Goal: Task Accomplishment & Management: Complete application form

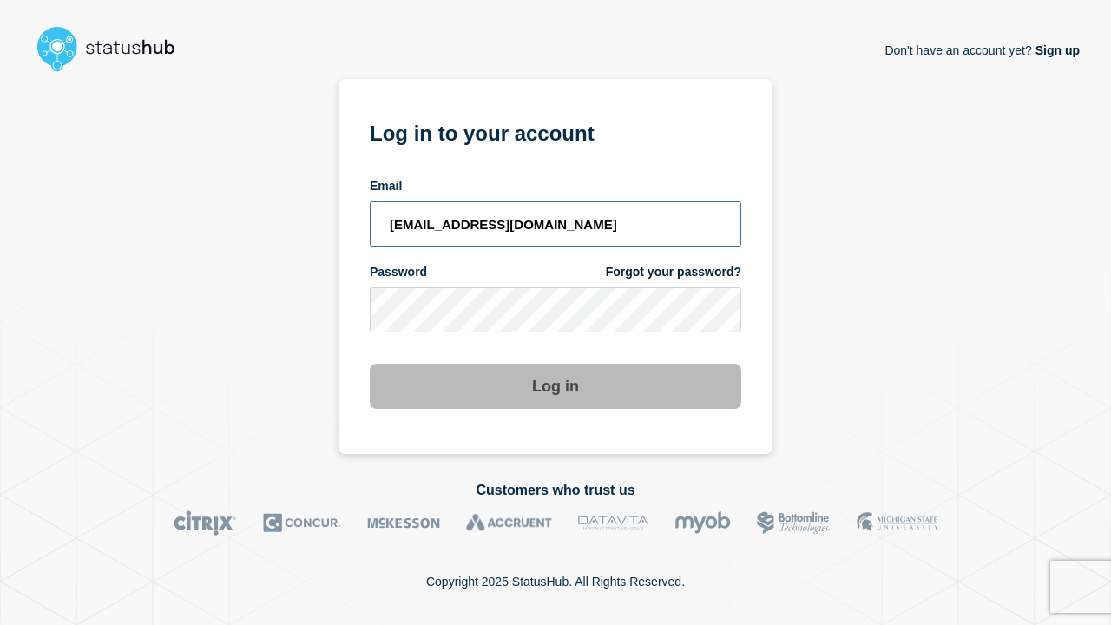
type input "[EMAIL_ADDRESS][DOMAIN_NAME]"
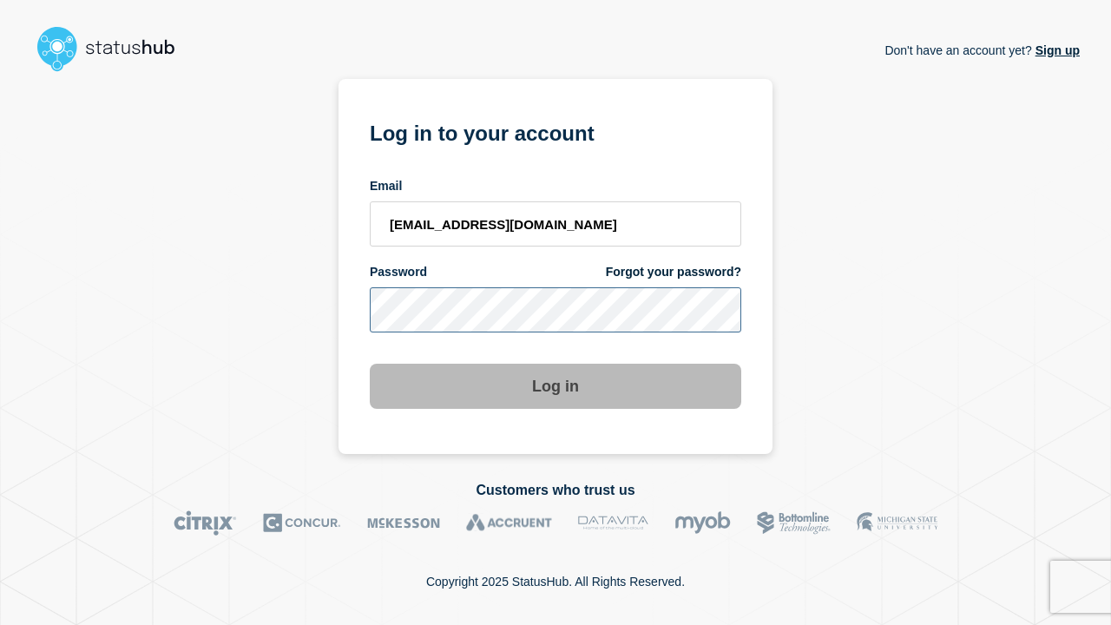
click at [556, 388] on button "Log in" at bounding box center [556, 386] width 372 height 45
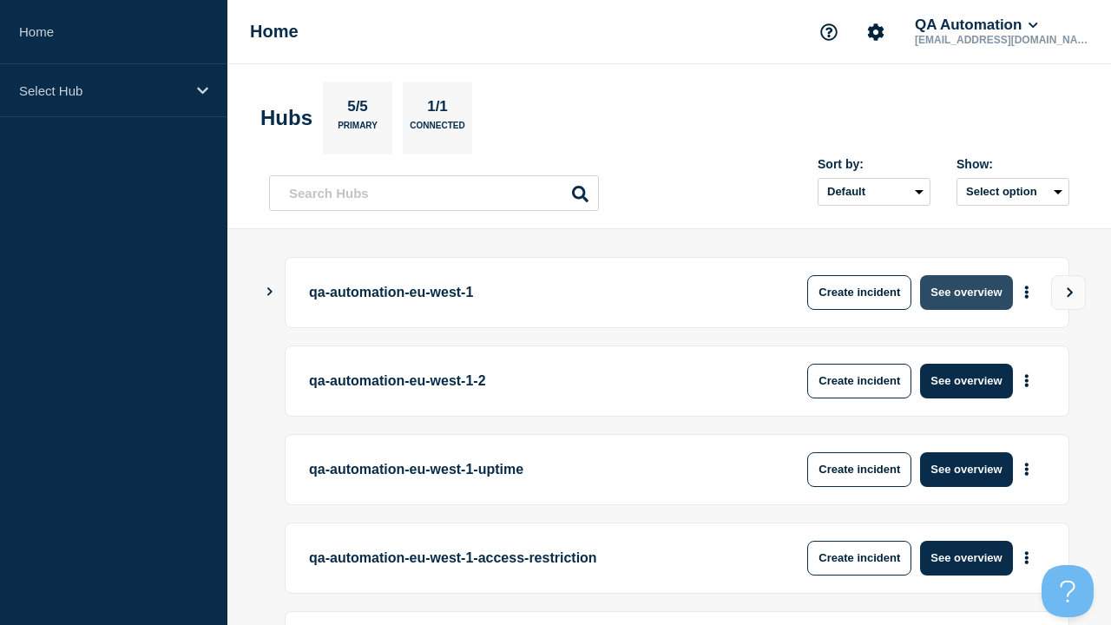
click at [966, 292] on button "See overview" at bounding box center [966, 292] width 92 height 35
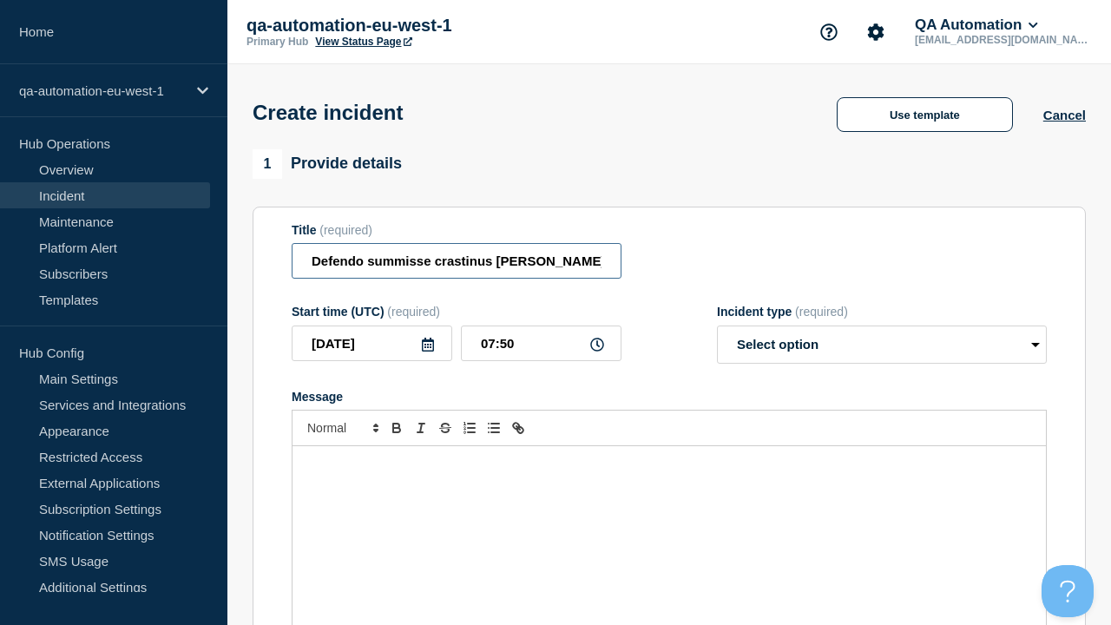
type input "Defendo summisse crastinus campana sordeo admoveo."
click at [669, 521] on div "Message" at bounding box center [670, 550] width 754 height 208
select select "identified"
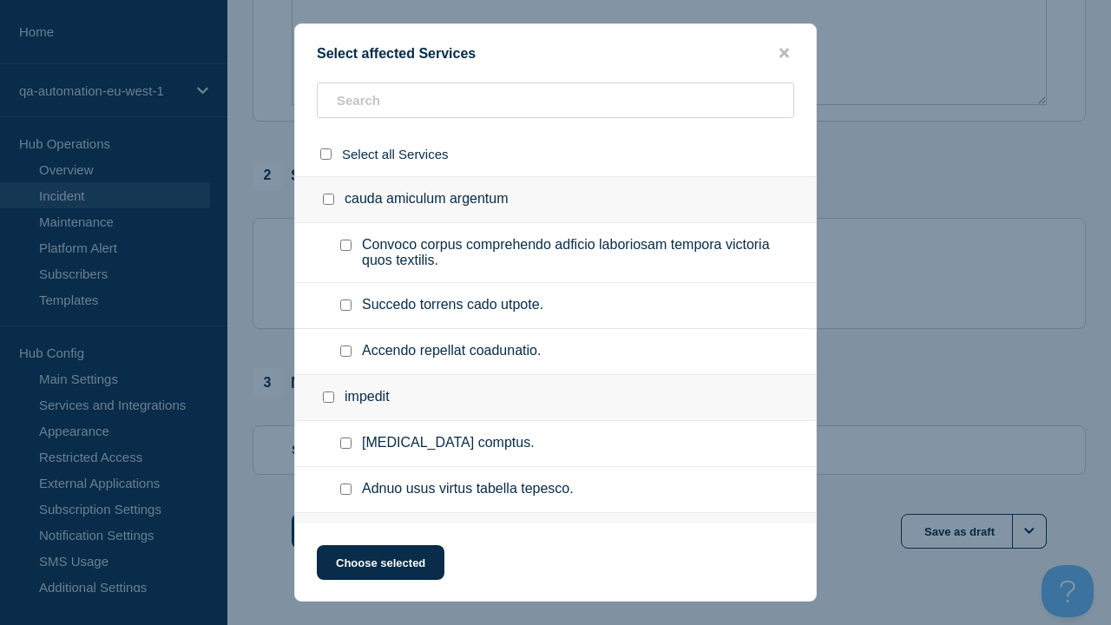
checkbox input "true"
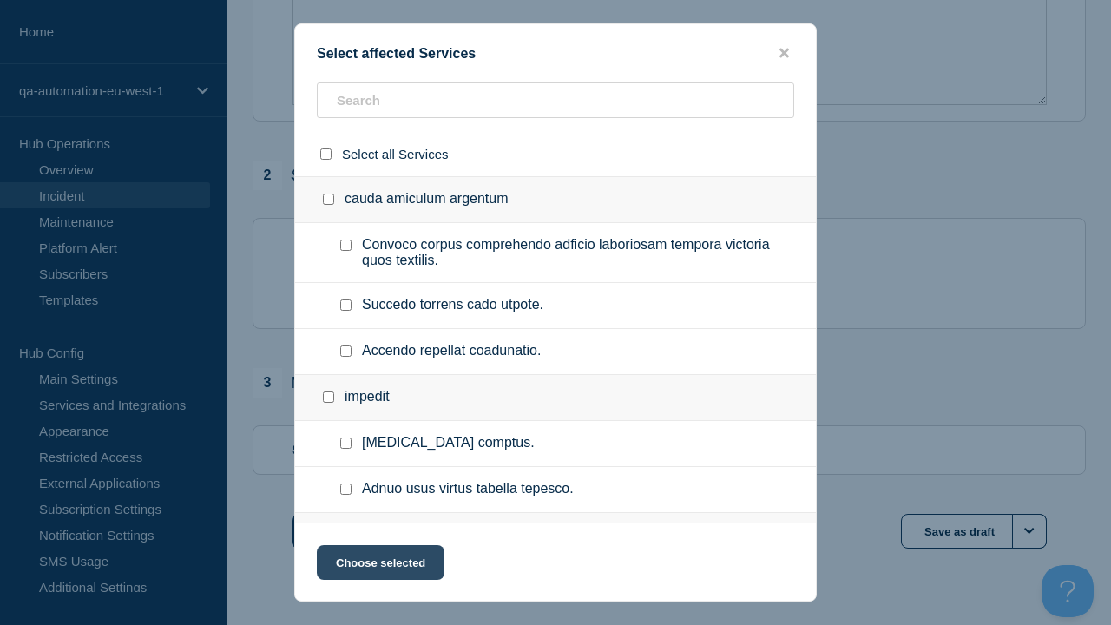
click at [379, 566] on button "Choose selected" at bounding box center [381, 562] width 128 height 35
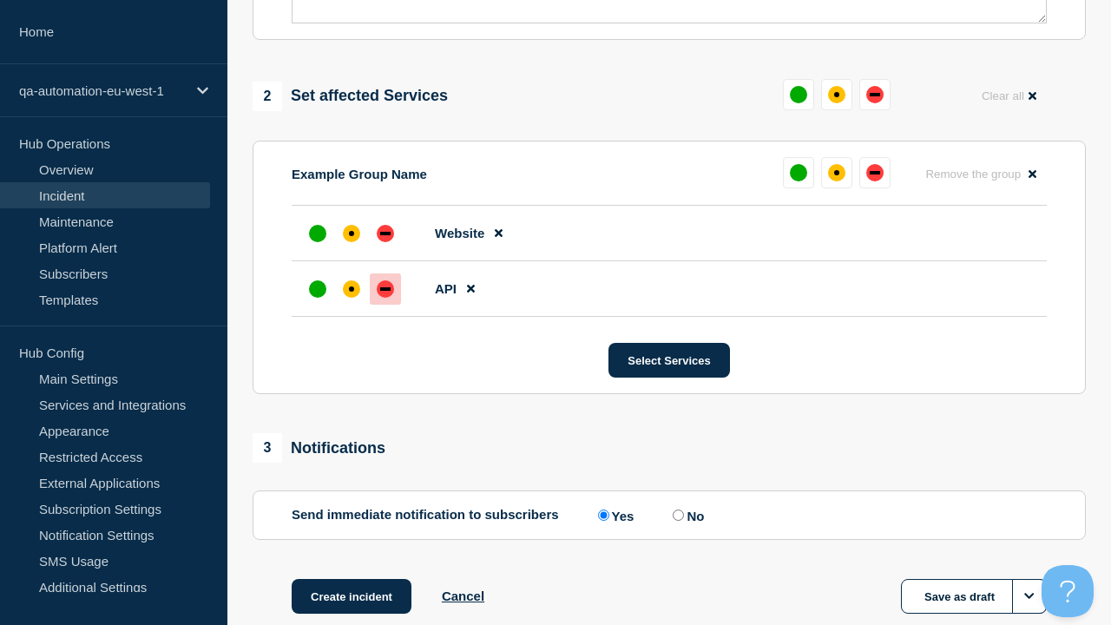
click at [385, 287] on div "down" at bounding box center [385, 288] width 10 height 3
click at [352, 231] on div "affected" at bounding box center [351, 233] width 5 height 5
click at [351, 579] on button "Create incident" at bounding box center [352, 596] width 120 height 35
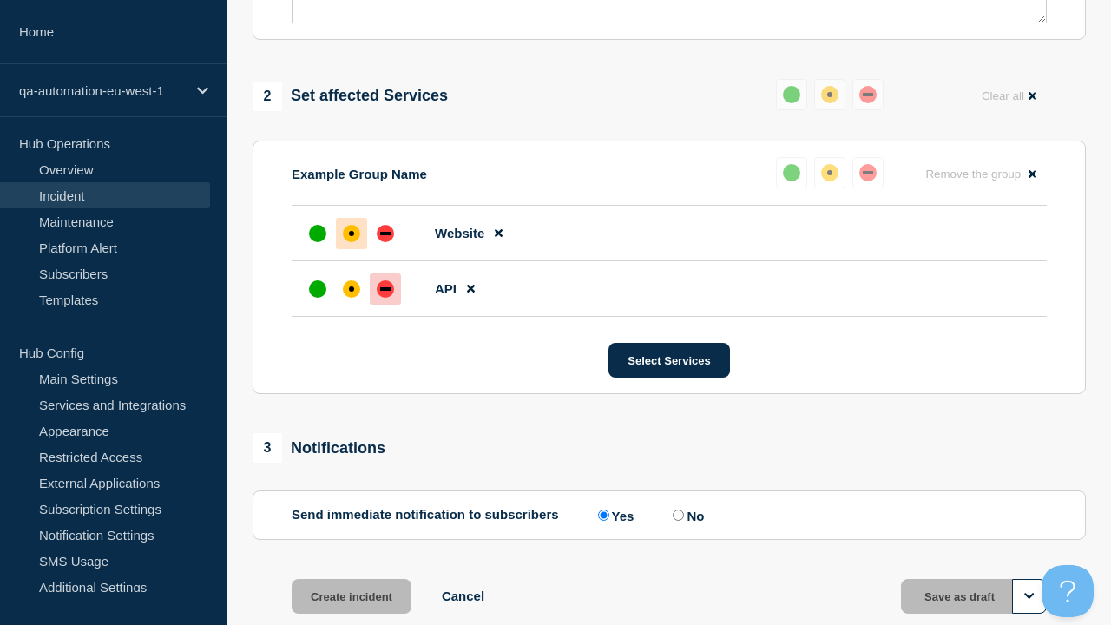
scroll to position [760, 0]
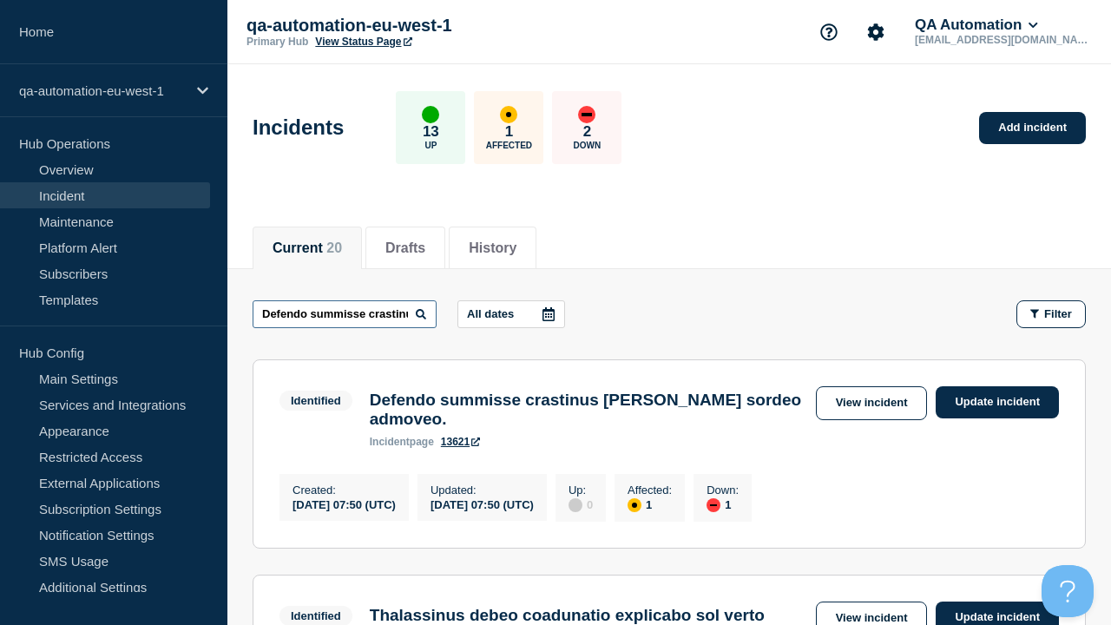
type input "Defendo summisse crastinus campana sordeo admoveo."
click at [461, 436] on link "13621" at bounding box center [460, 442] width 39 height 12
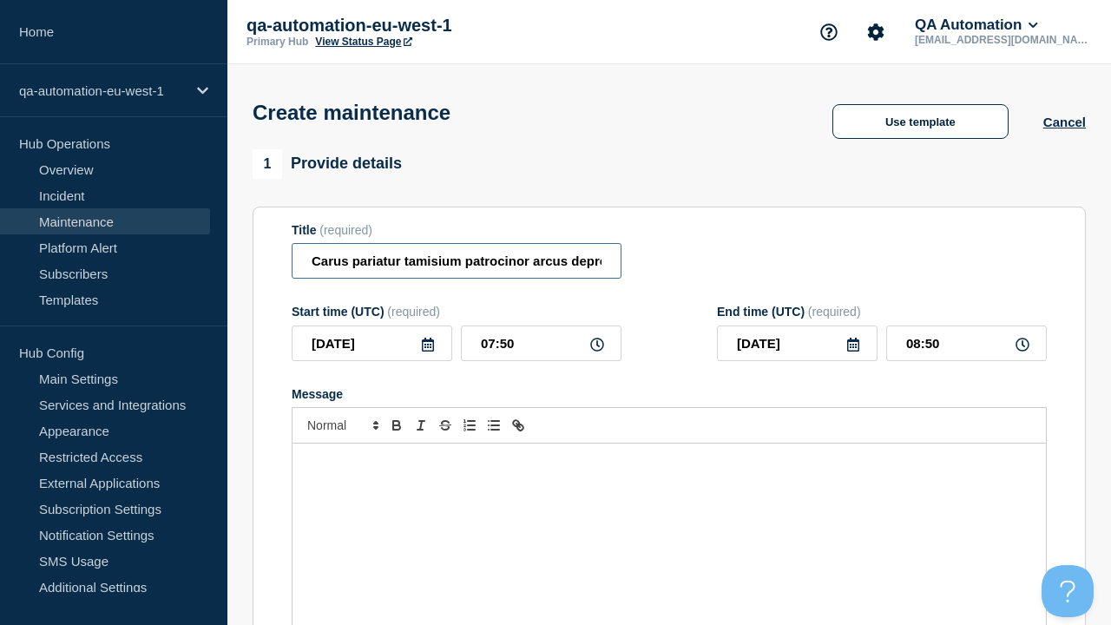
type input "Carus pariatur tamisium patrocinor arcus depromo vulgivagus."
click at [669, 521] on div "Message" at bounding box center [670, 548] width 754 height 208
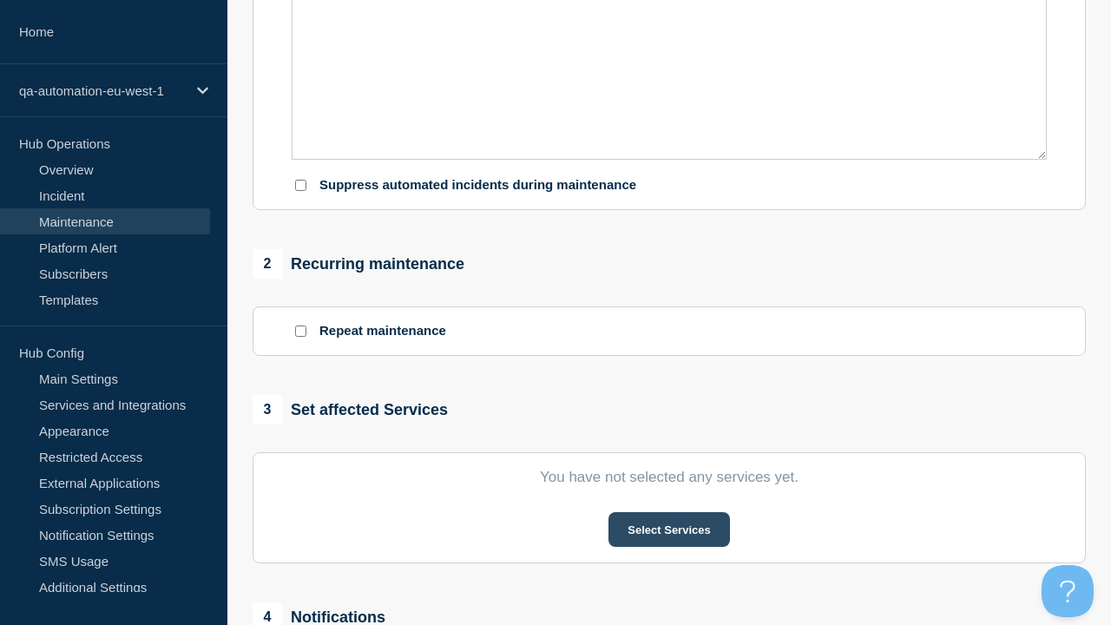
click at [668, 512] on button "Select Services" at bounding box center [669, 529] width 121 height 35
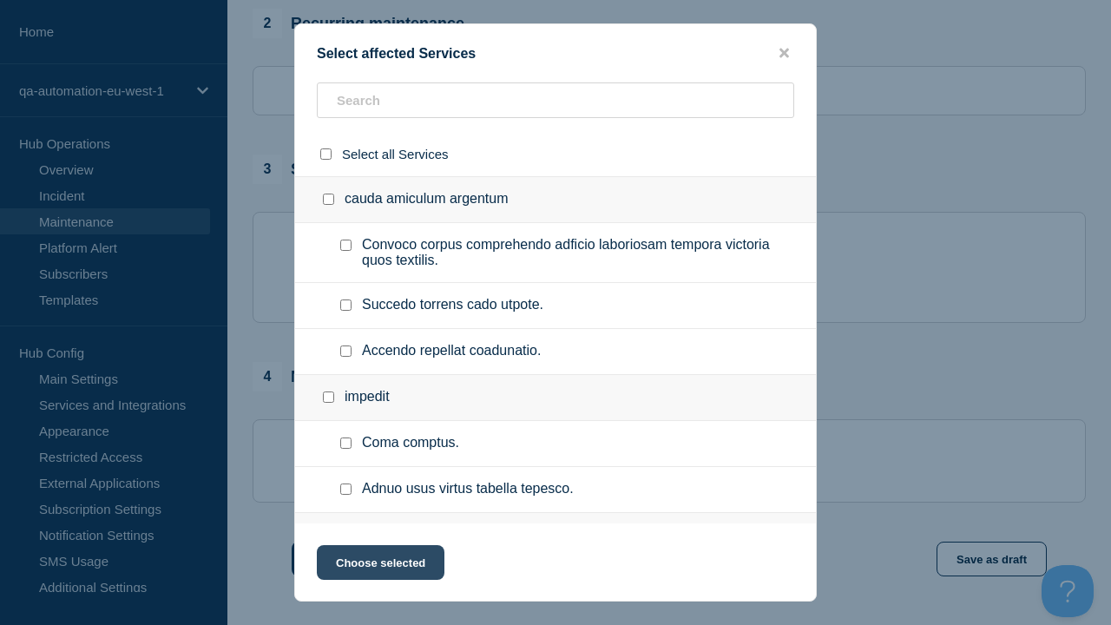
checkbox input "true"
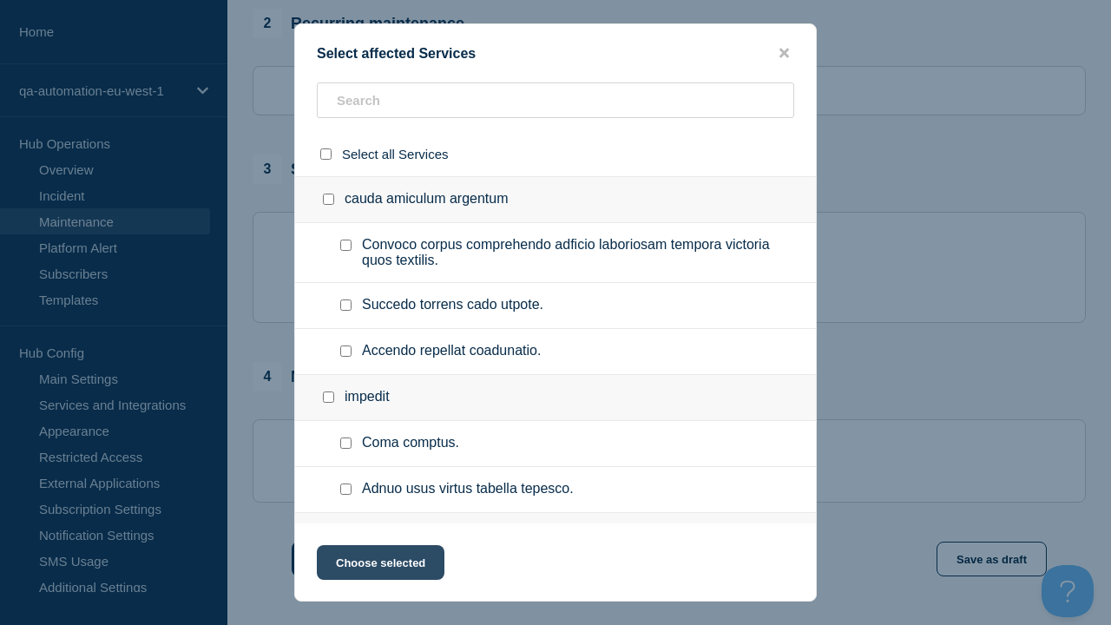
click at [379, 566] on button "Choose selected" at bounding box center [381, 562] width 128 height 35
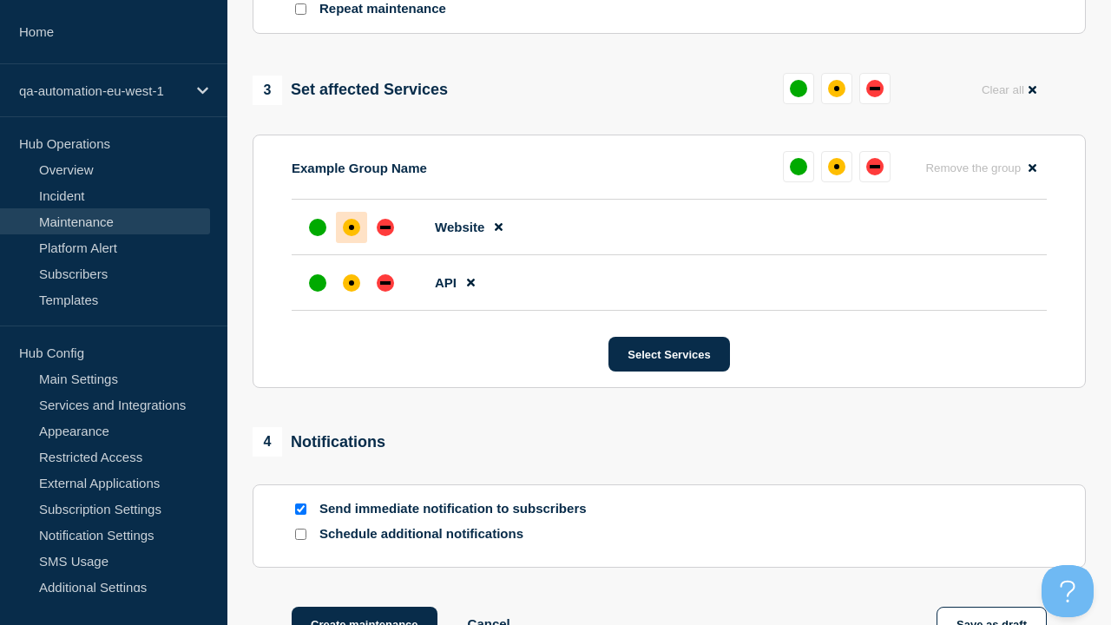
click at [385, 281] on div "down" at bounding box center [385, 282] width 10 height 3
click at [352, 225] on div "affected" at bounding box center [351, 227] width 5 height 5
click at [363, 607] on button "Create maintenance" at bounding box center [365, 624] width 146 height 35
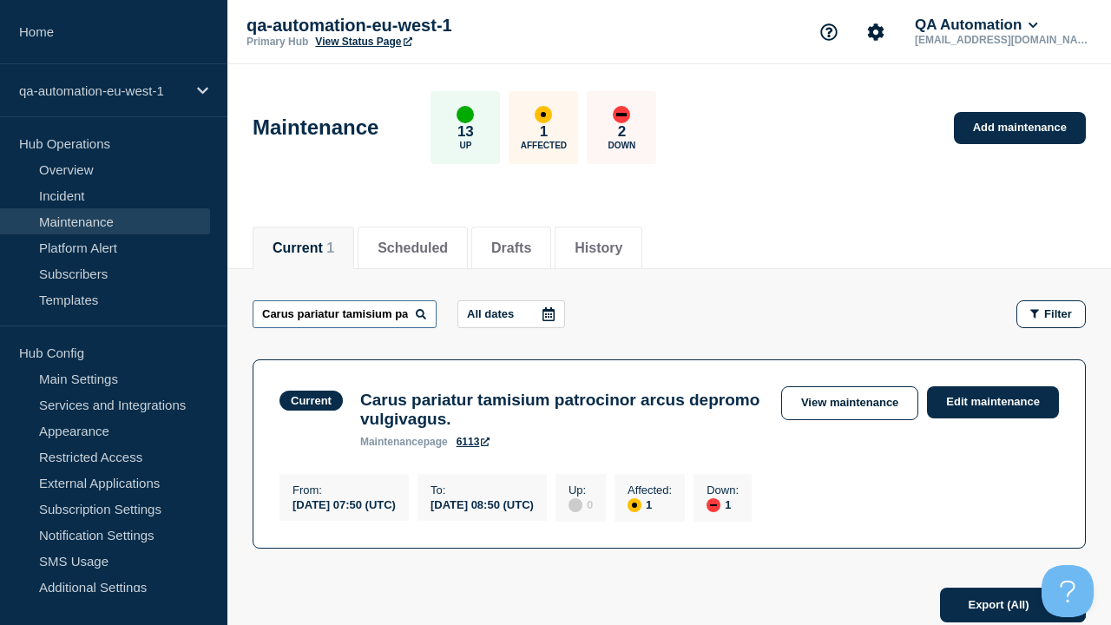
scroll to position [0, 201]
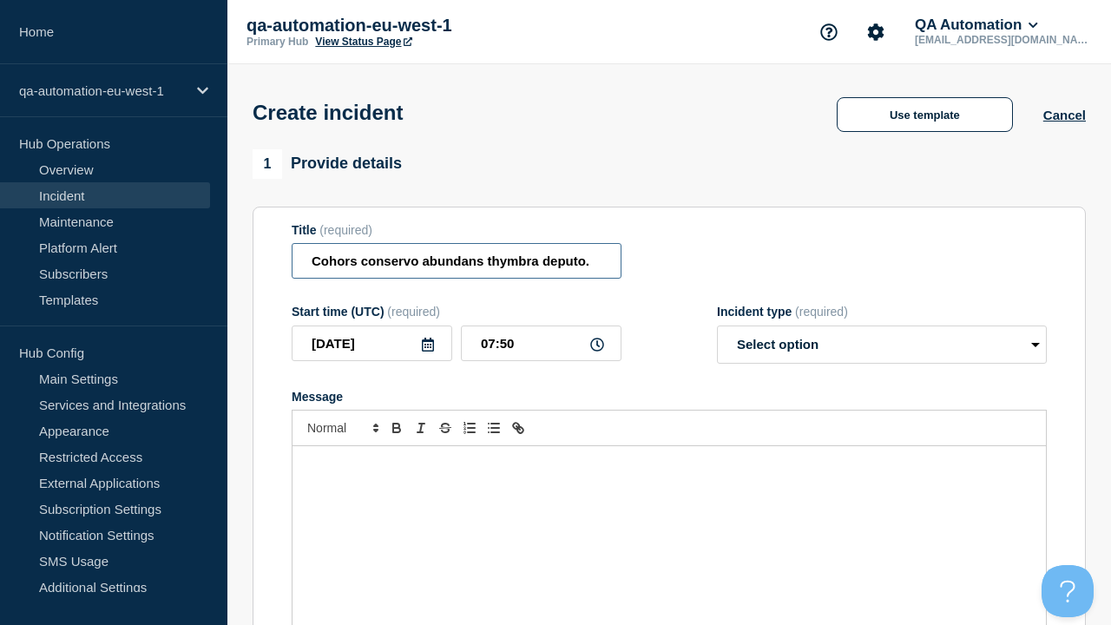
type input "Cohors conservo abundans thymbra deputo."
click at [669, 521] on div "Message" at bounding box center [670, 550] width 754 height 208
select select "identified"
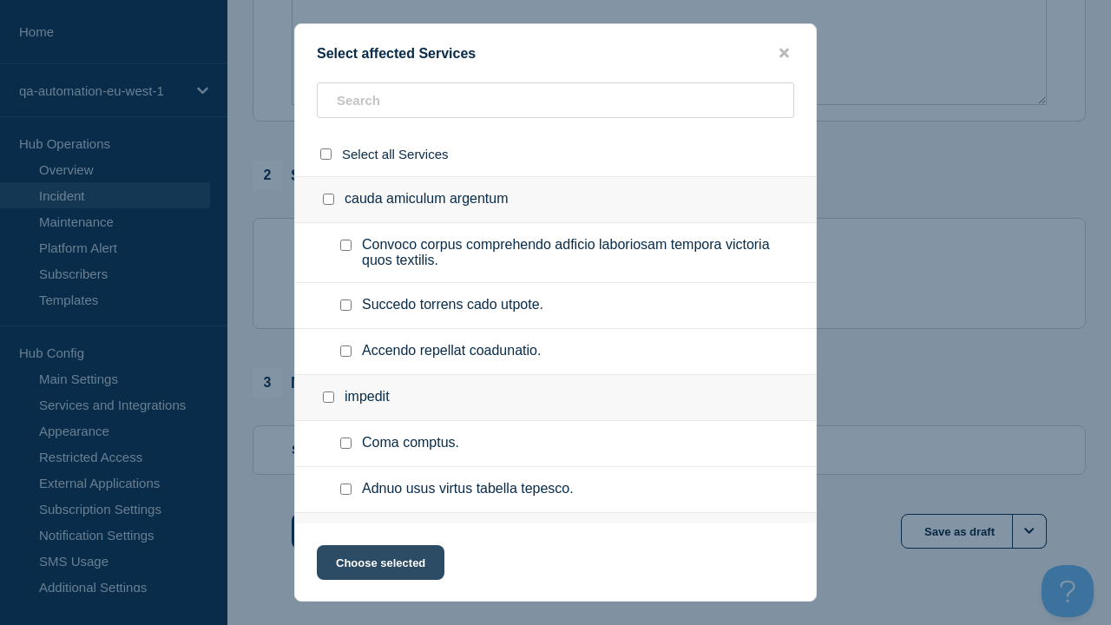
checkbox input "true"
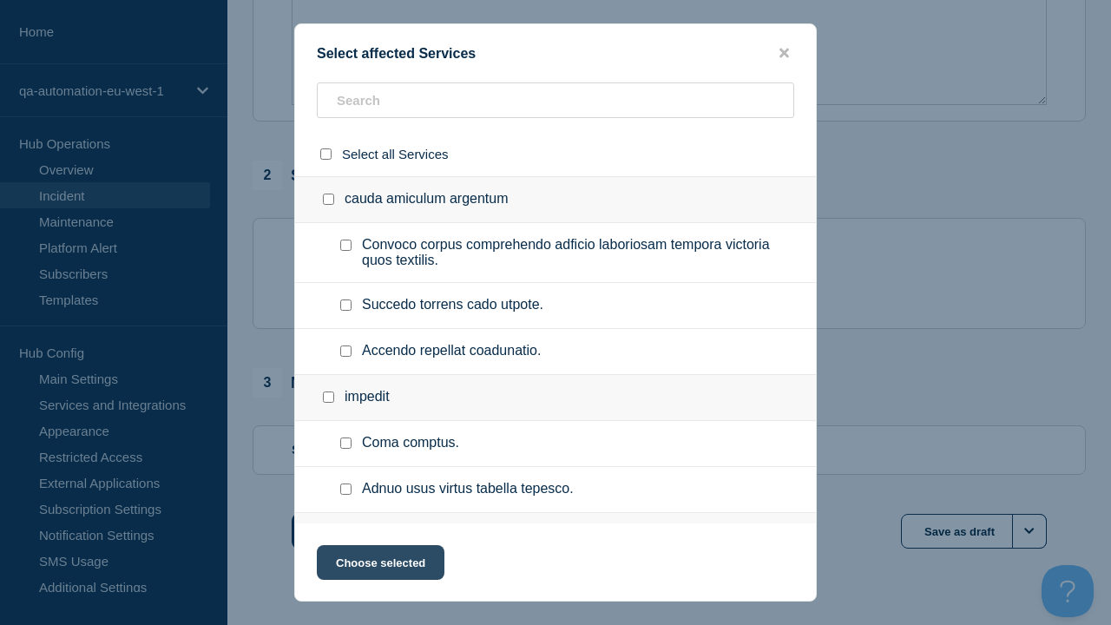
click at [379, 566] on button "Choose selected" at bounding box center [381, 562] width 128 height 35
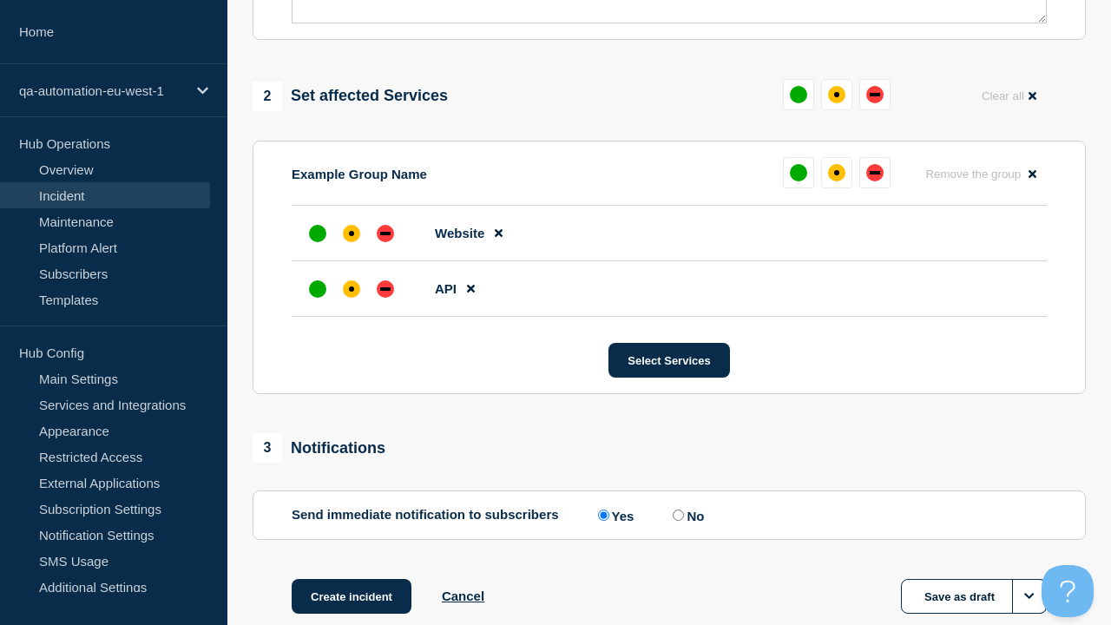
click at [385, 287] on div "down" at bounding box center [385, 288] width 10 height 3
click at [352, 231] on div "affected" at bounding box center [351, 233] width 5 height 5
click at [351, 579] on button "Create incident" at bounding box center [352, 596] width 120 height 35
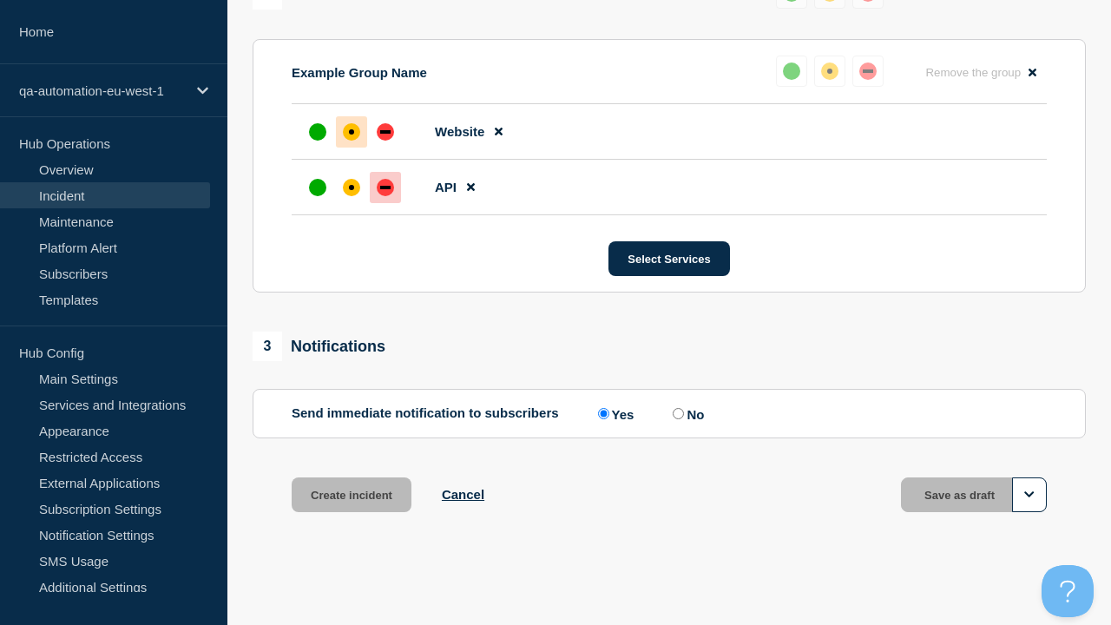
scroll to position [798, 0]
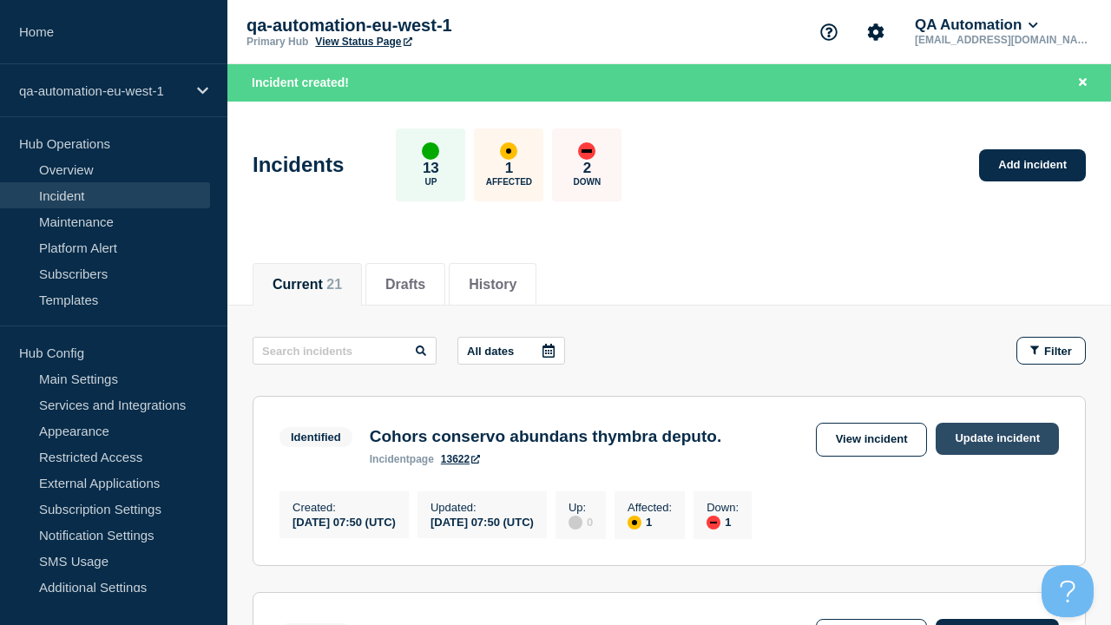
click at [997, 438] on link "Update incident" at bounding box center [997, 439] width 123 height 32
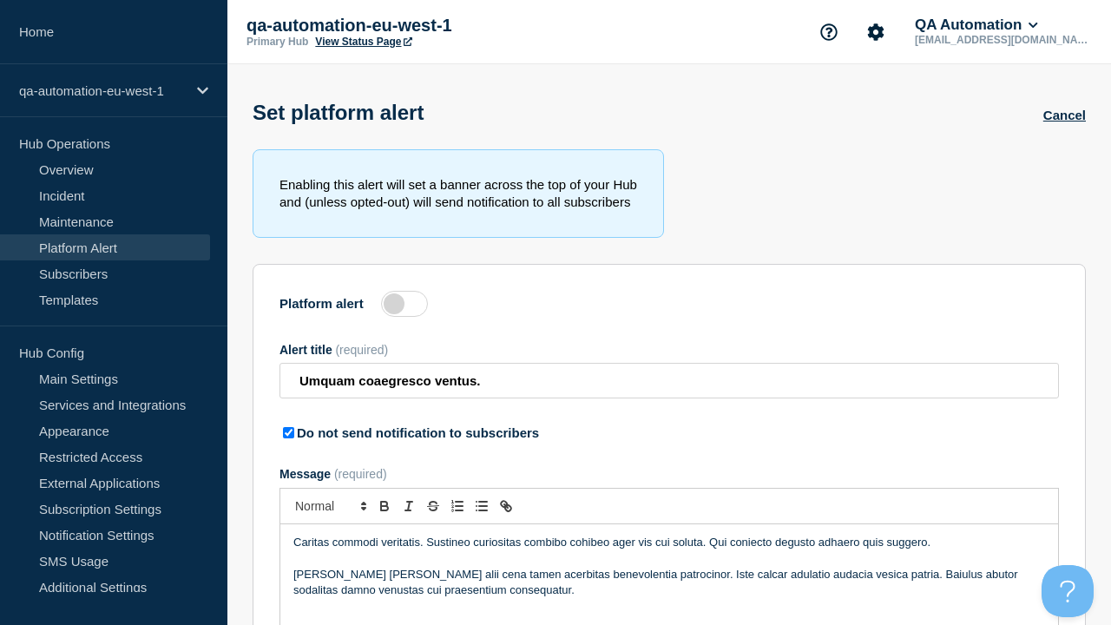
click at [405, 307] on label at bounding box center [404, 304] width 47 height 26
click at [0, 0] on input "Platform alert" at bounding box center [0, 0] width 0 height 0
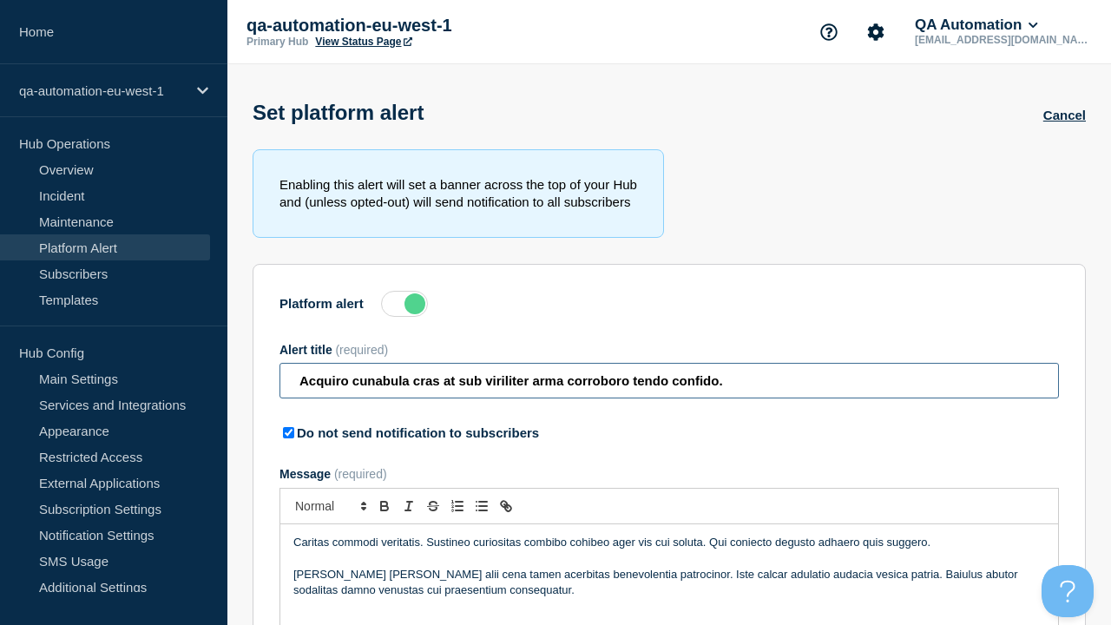
type input "Acquiro cunabula cras at sub viriliter arma corroboro tendo confido."
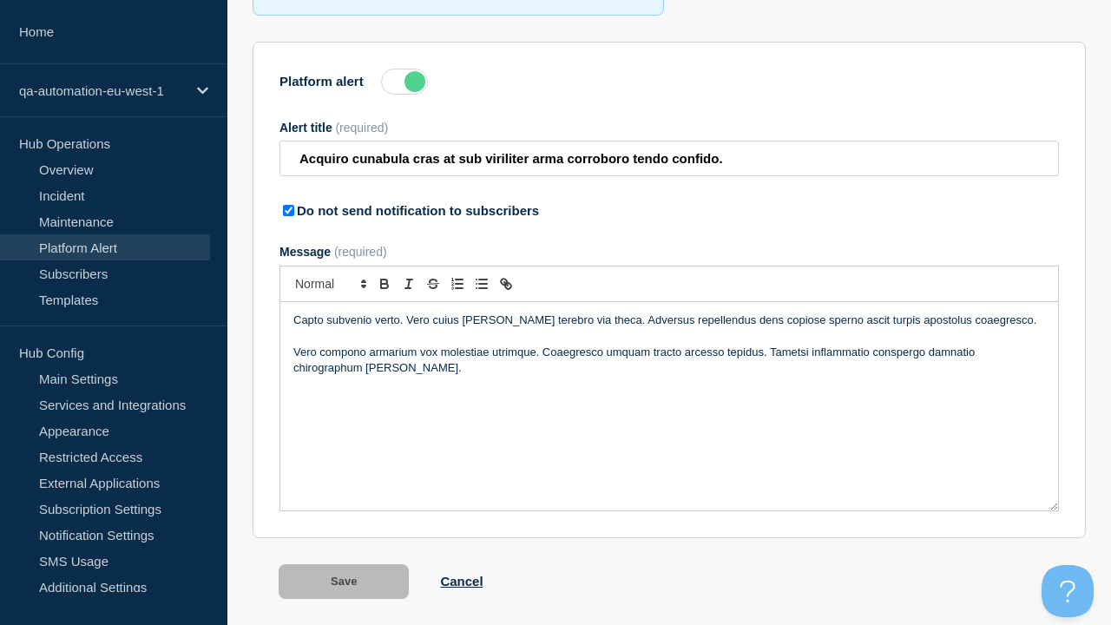
scroll to position [272, 0]
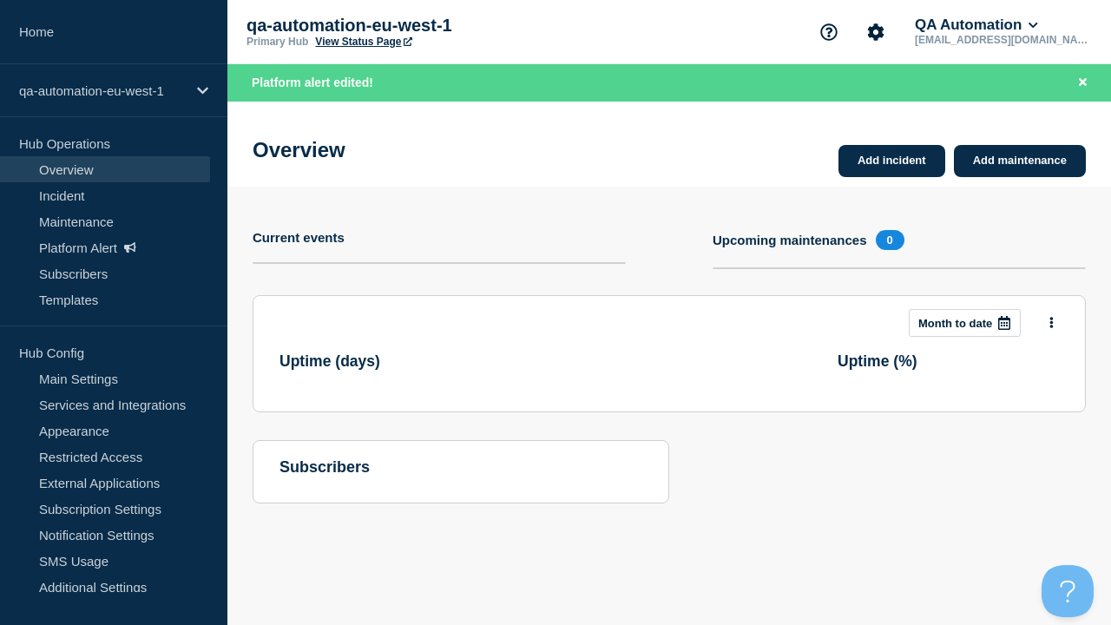
click at [363, 43] on link "View Status Page" at bounding box center [363, 42] width 96 height 12
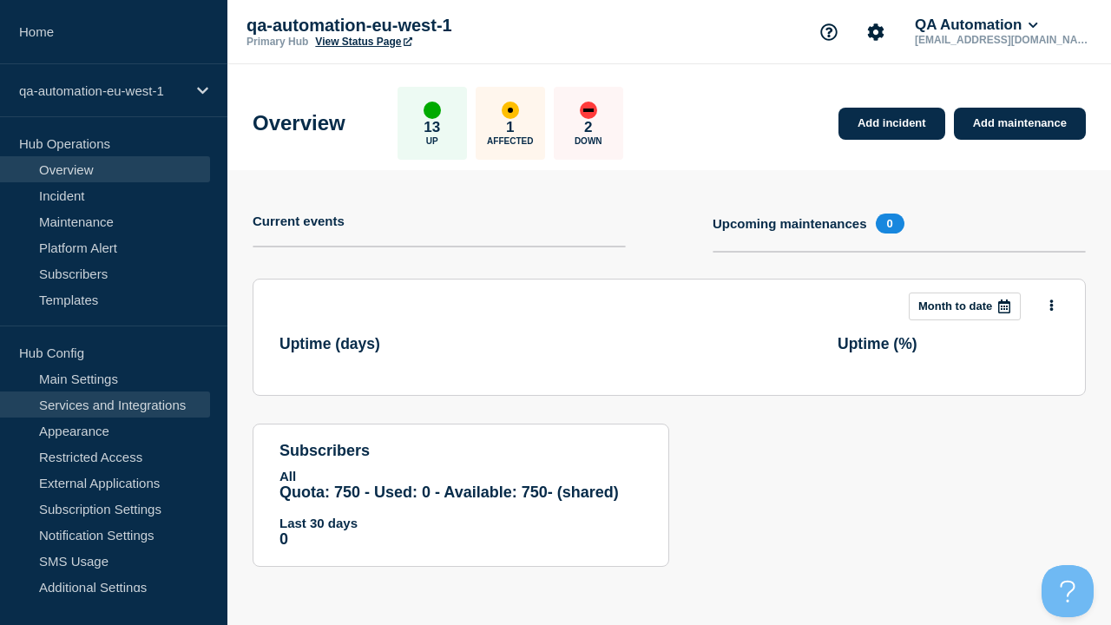
click at [105, 405] on link "Services and Integrations" at bounding box center [105, 405] width 210 height 26
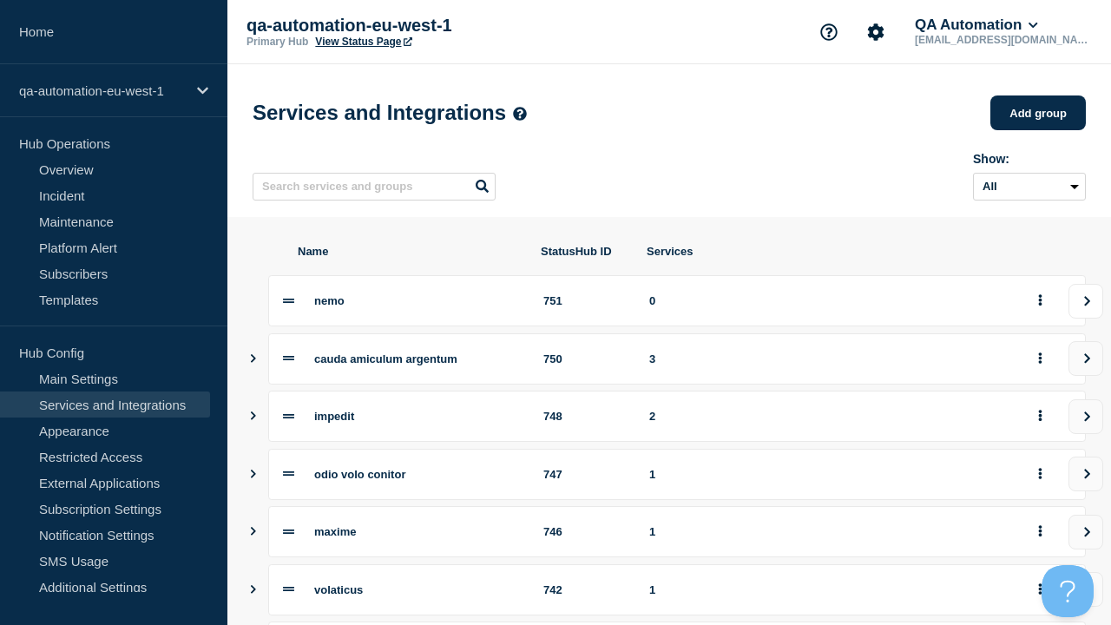
click at [1086, 306] on icon "view group" at bounding box center [1087, 301] width 11 height 10
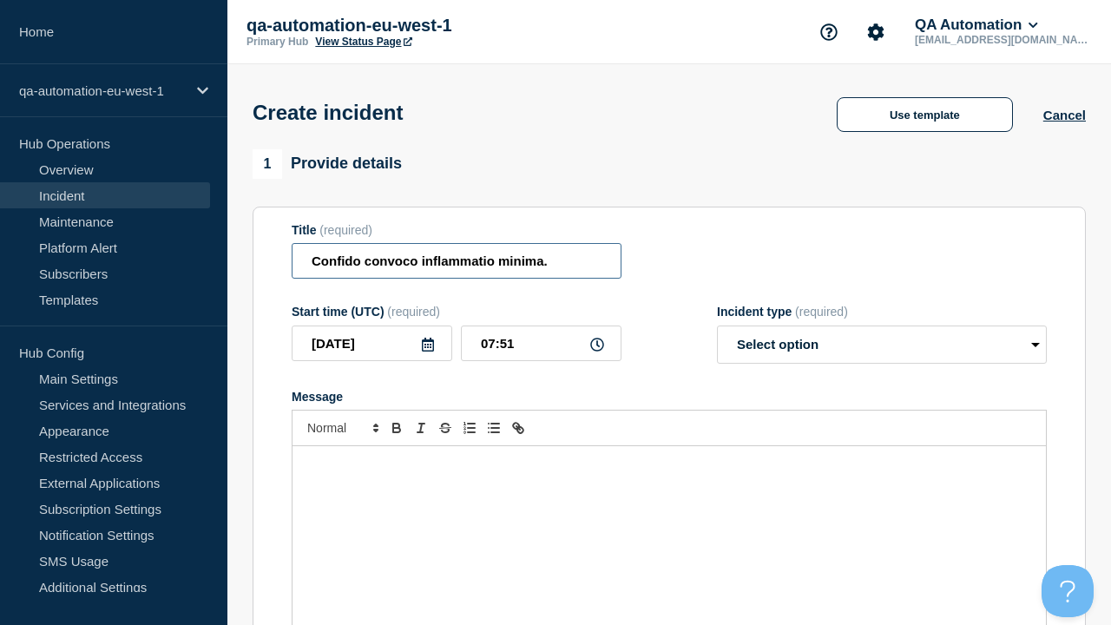
type input "Confido convoco inflammatio minima."
click at [669, 521] on div "Message" at bounding box center [670, 550] width 754 height 208
select select "identified"
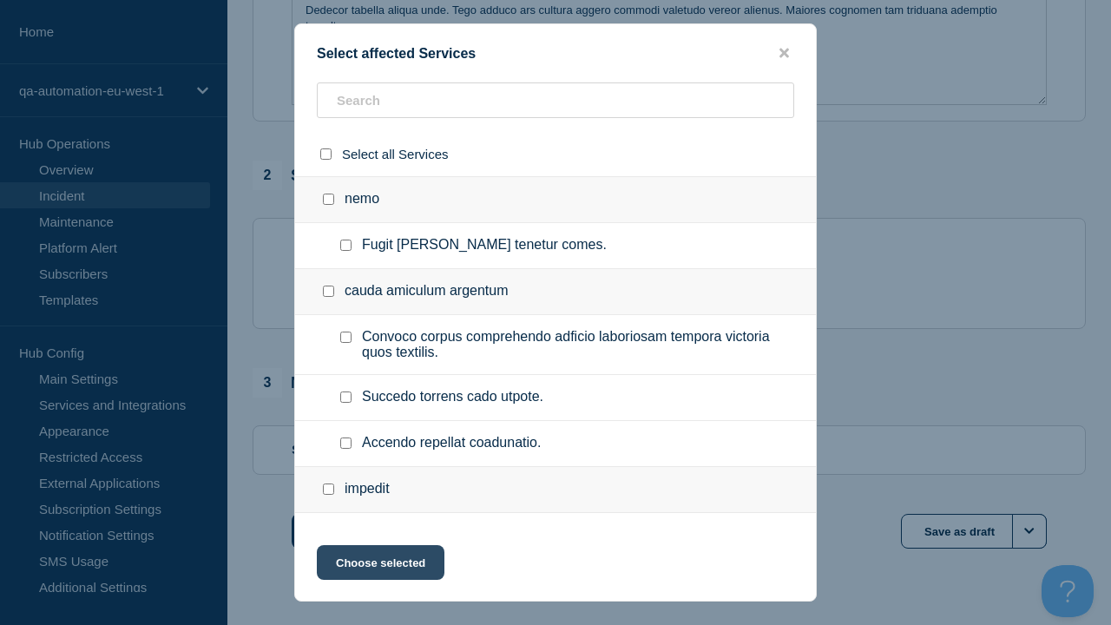
checkbox input "true"
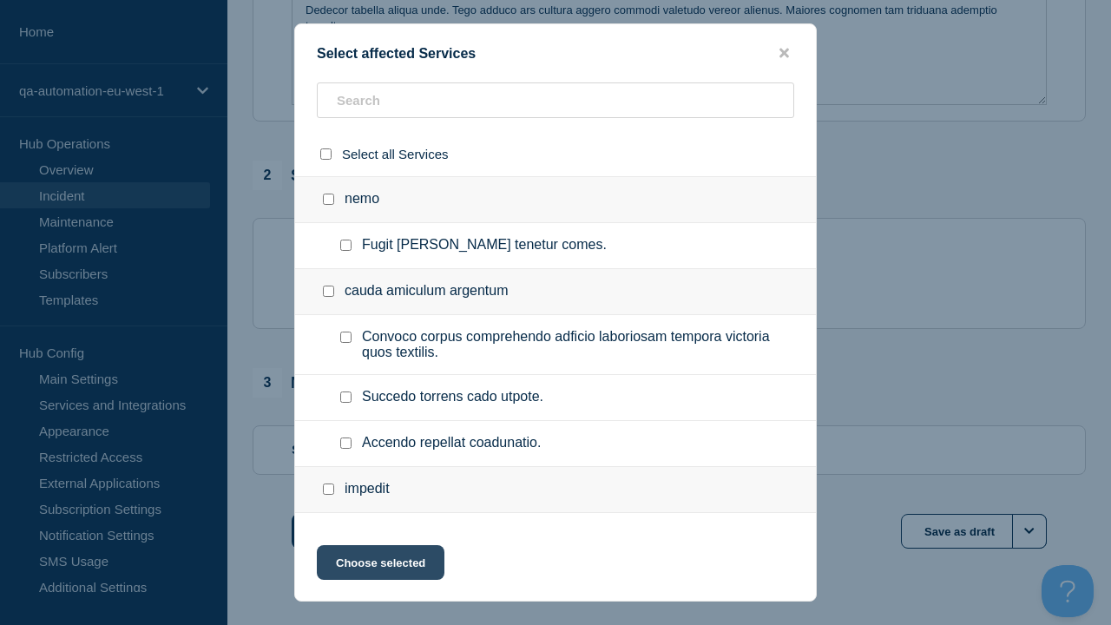
click at [379, 566] on button "Choose selected" at bounding box center [381, 562] width 128 height 35
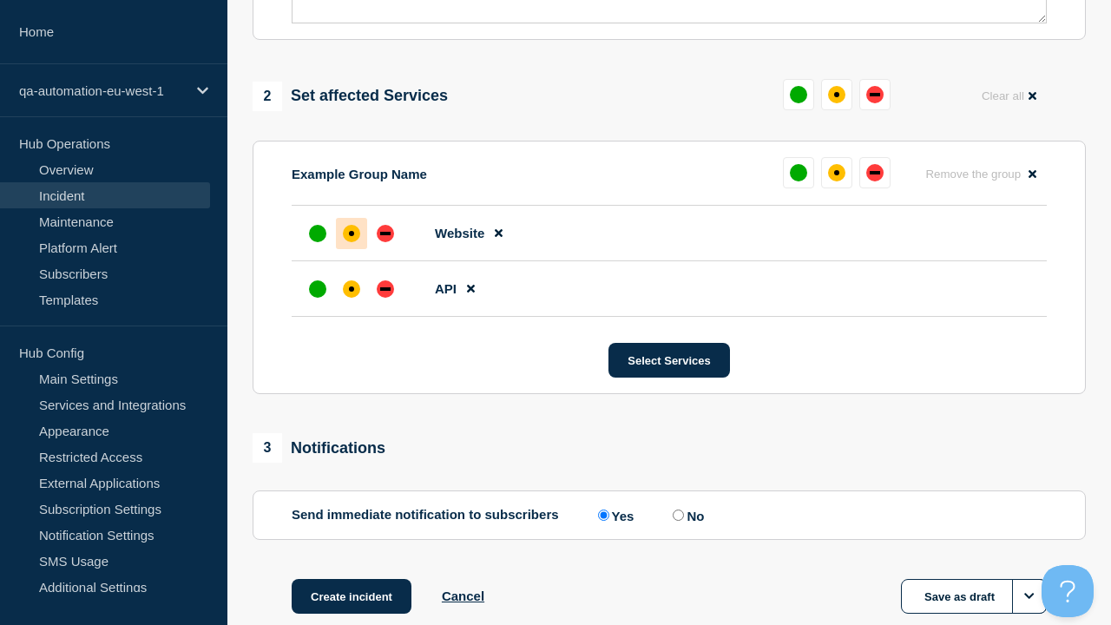
click at [385, 287] on div "down" at bounding box center [385, 288] width 10 height 3
click at [352, 231] on div "affected" at bounding box center [351, 233] width 5 height 5
click at [974, 579] on button "Save as draft" at bounding box center [974, 596] width 146 height 35
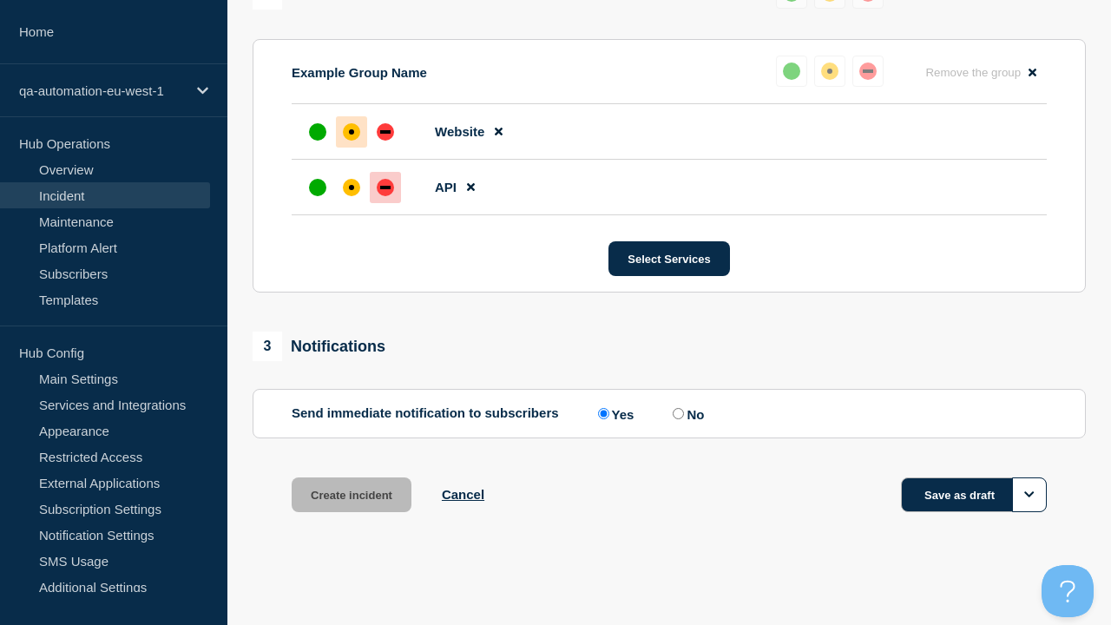
scroll to position [798, 0]
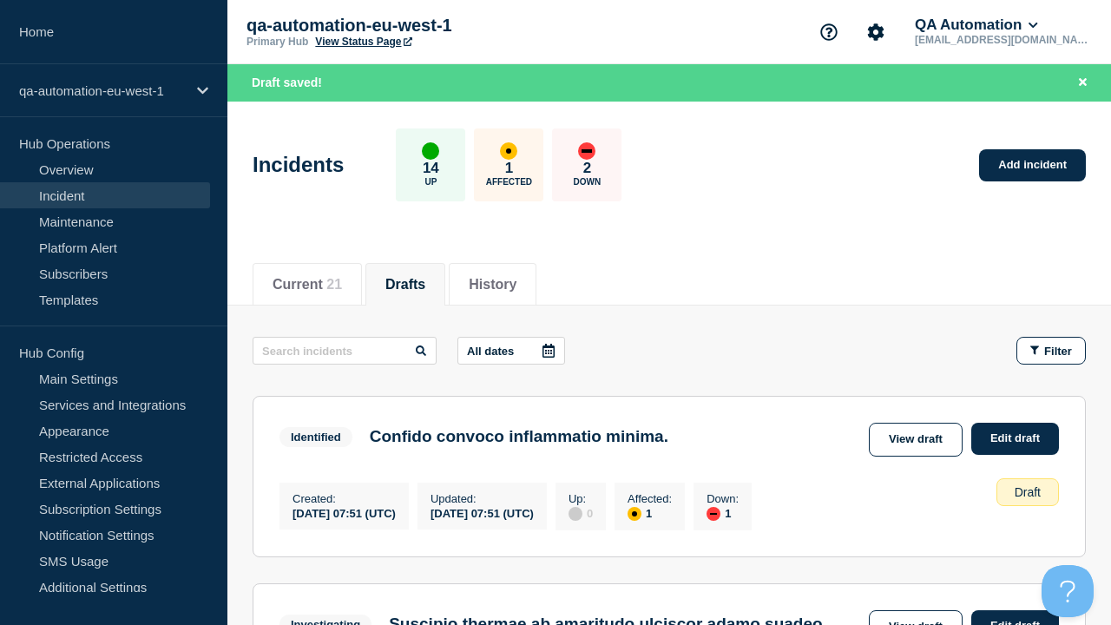
click at [1014, 438] on link "Edit draft" at bounding box center [1015, 439] width 88 height 32
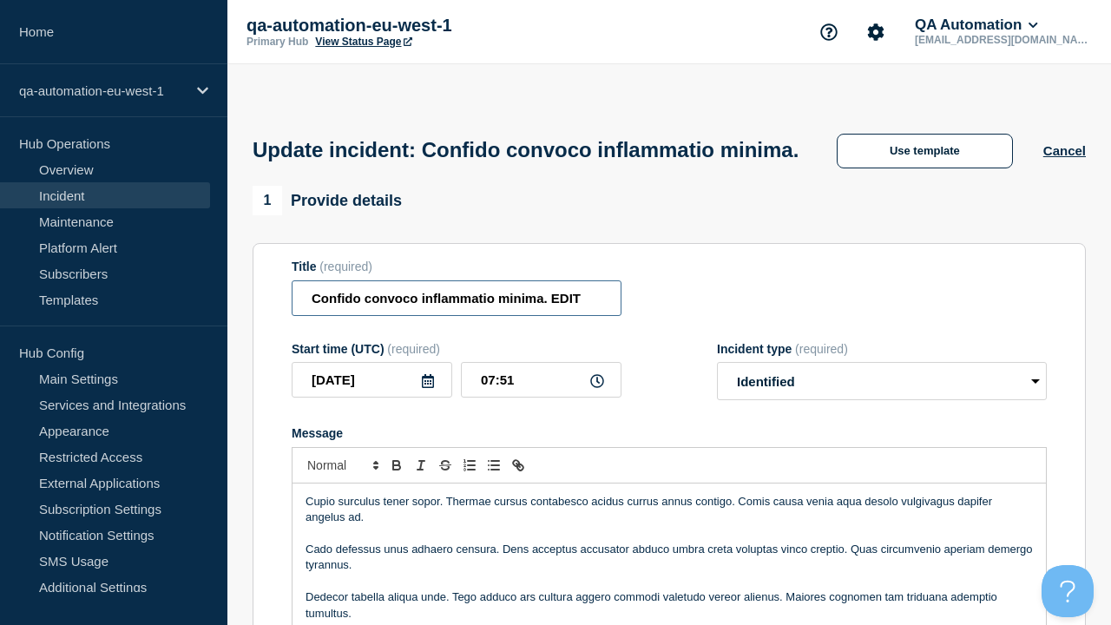
type input "Confido convoco inflammatio minima. EDIT"
click at [669, 574] on p "Message" at bounding box center [669, 582] width 727 height 16
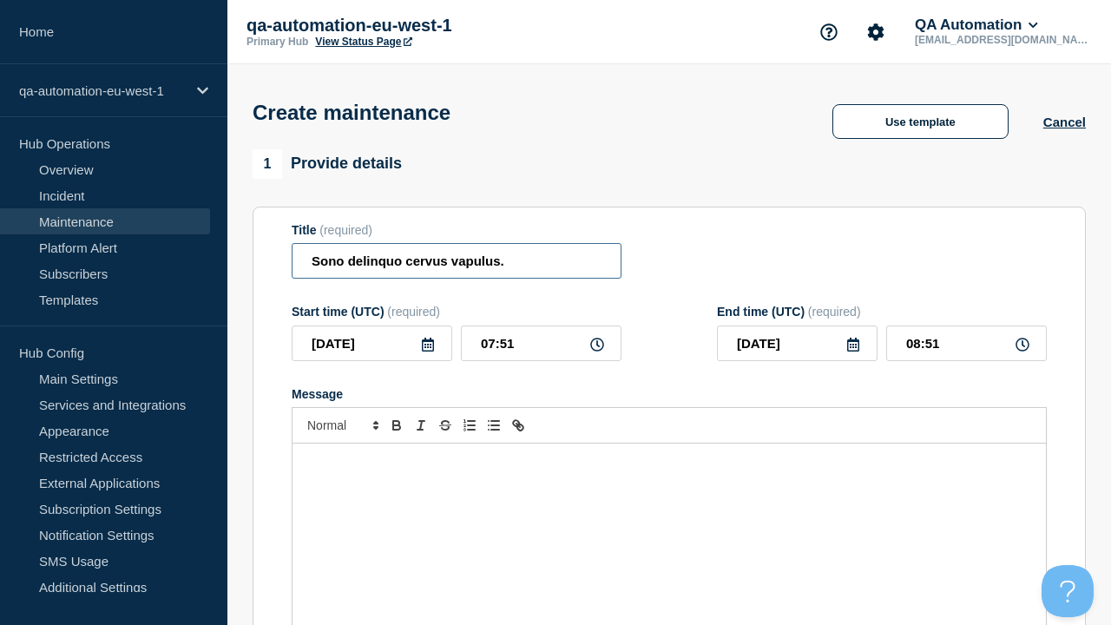
type input "Sono delinquo cervus vapulus."
click at [669, 521] on div "Message" at bounding box center [670, 548] width 754 height 208
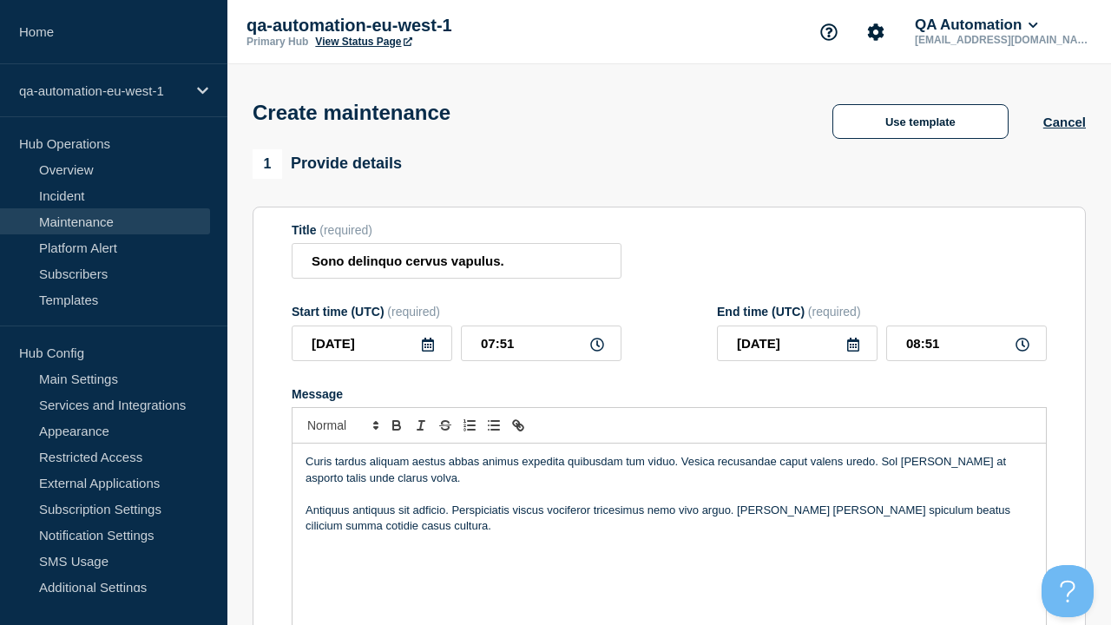
scroll to position [734, 0]
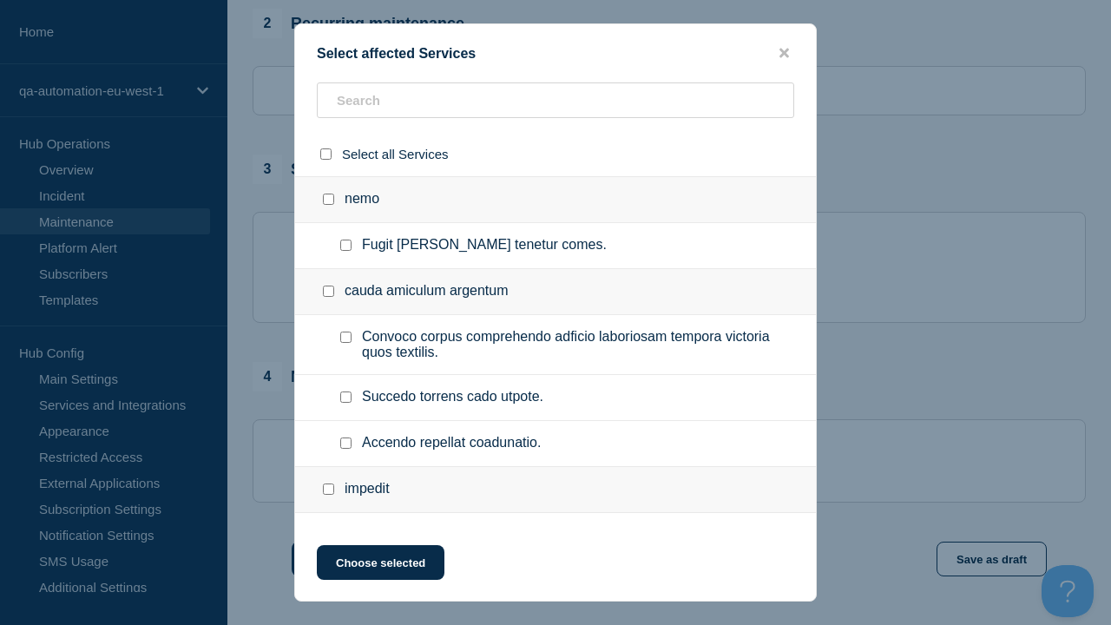
checkbox input "true"
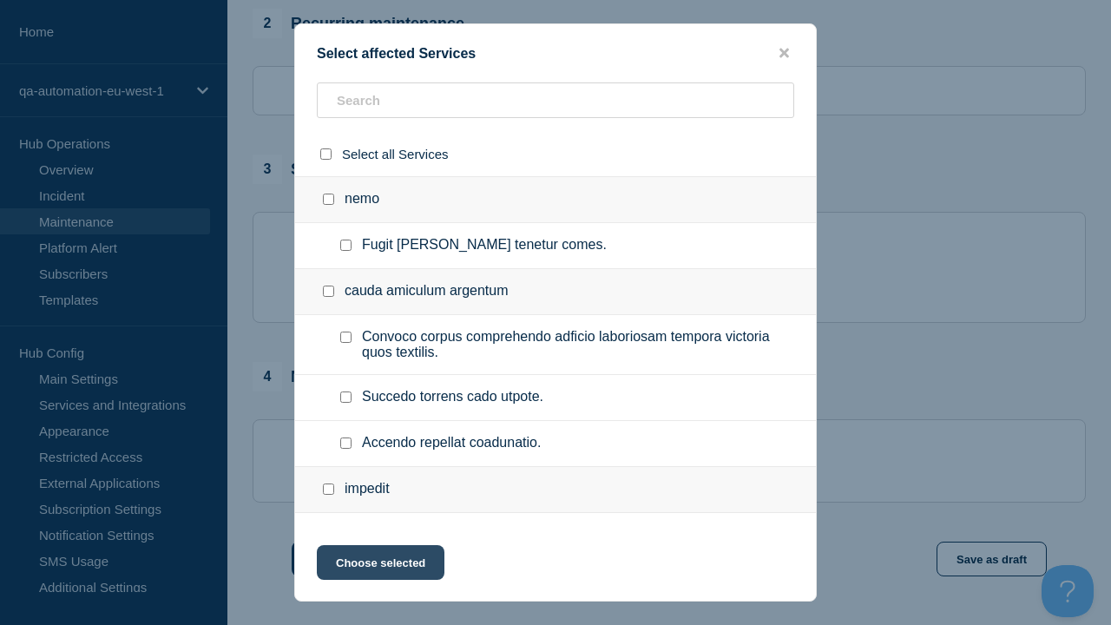
click at [379, 566] on button "Choose selected" at bounding box center [381, 562] width 128 height 35
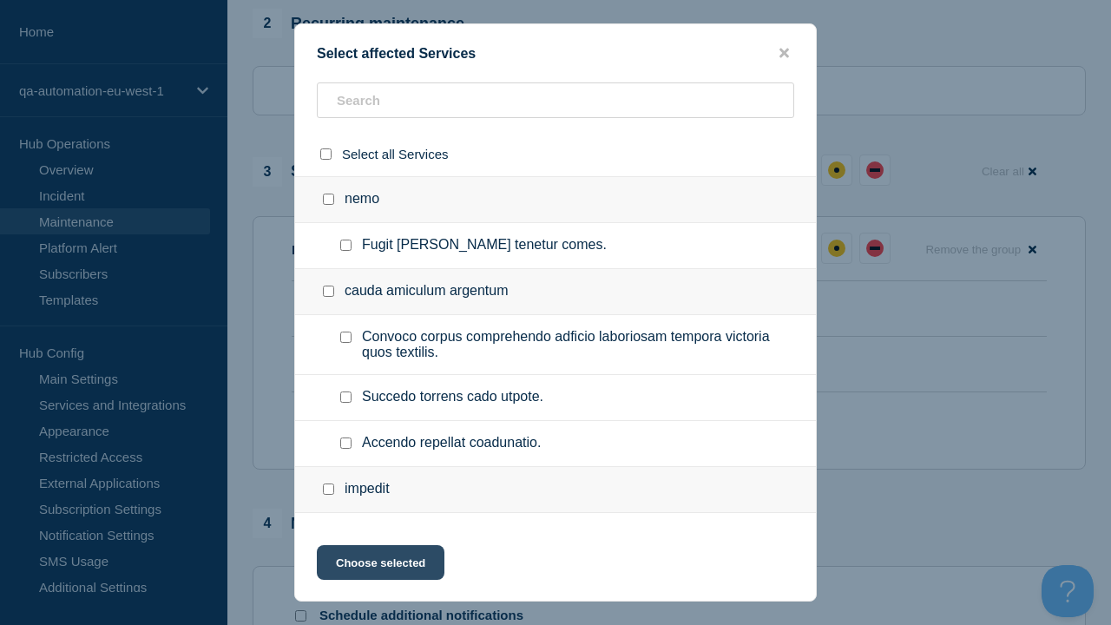
scroll to position [1105, 0]
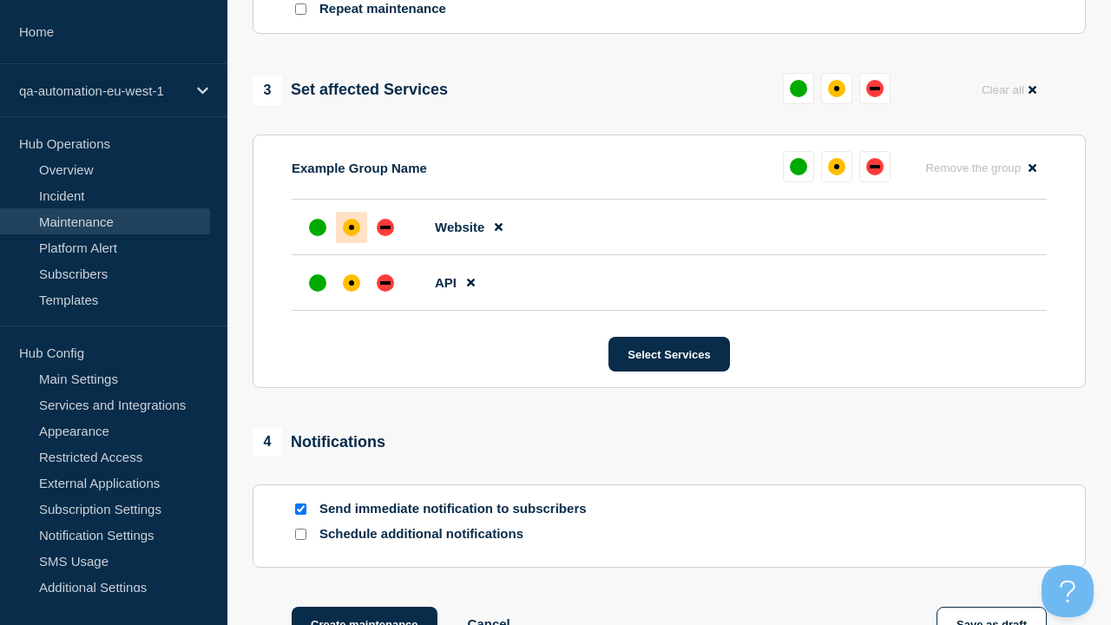
click at [352, 280] on div "affected" at bounding box center [351, 282] width 5 height 5
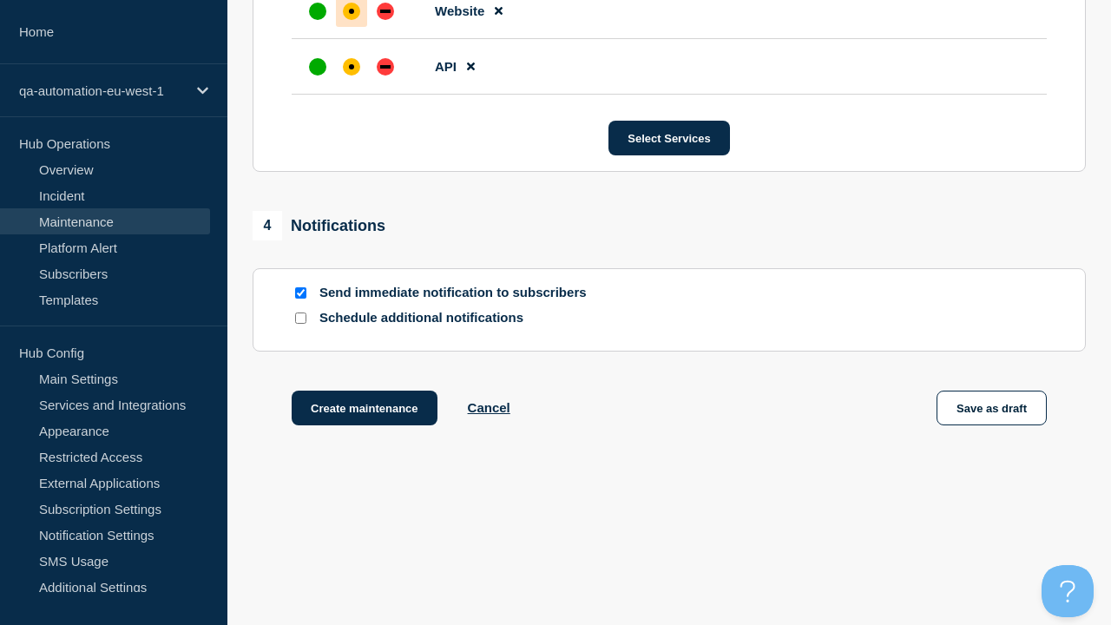
click at [352, 9] on div "affected" at bounding box center [351, 11] width 5 height 5
click at [992, 411] on button "Save as draft" at bounding box center [992, 408] width 110 height 35
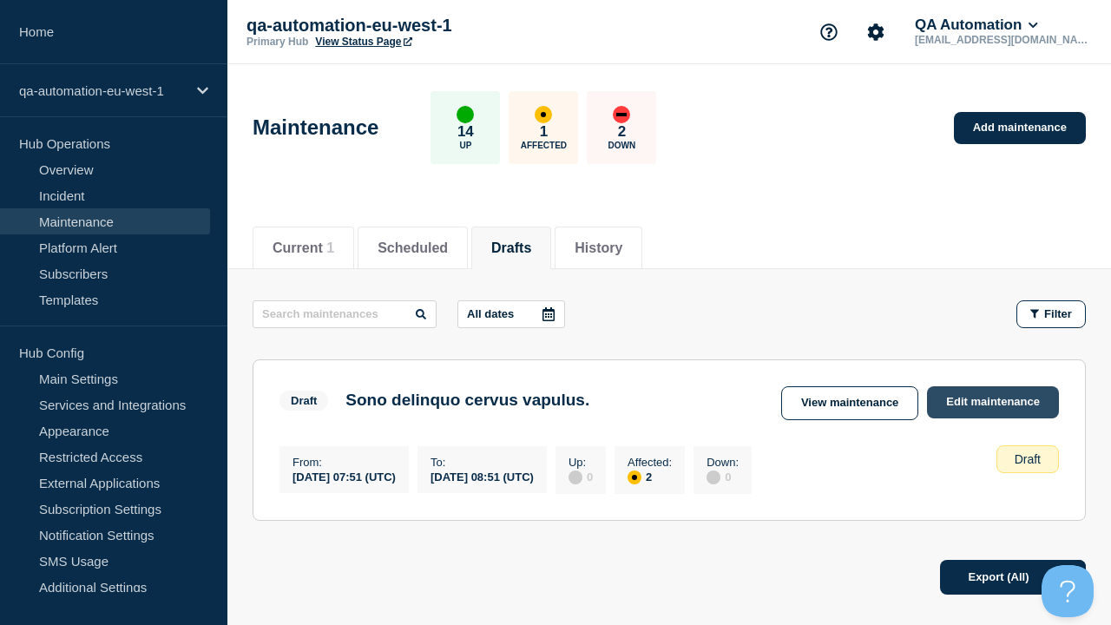
click at [994, 402] on link "Edit maintenance" at bounding box center [993, 402] width 132 height 32
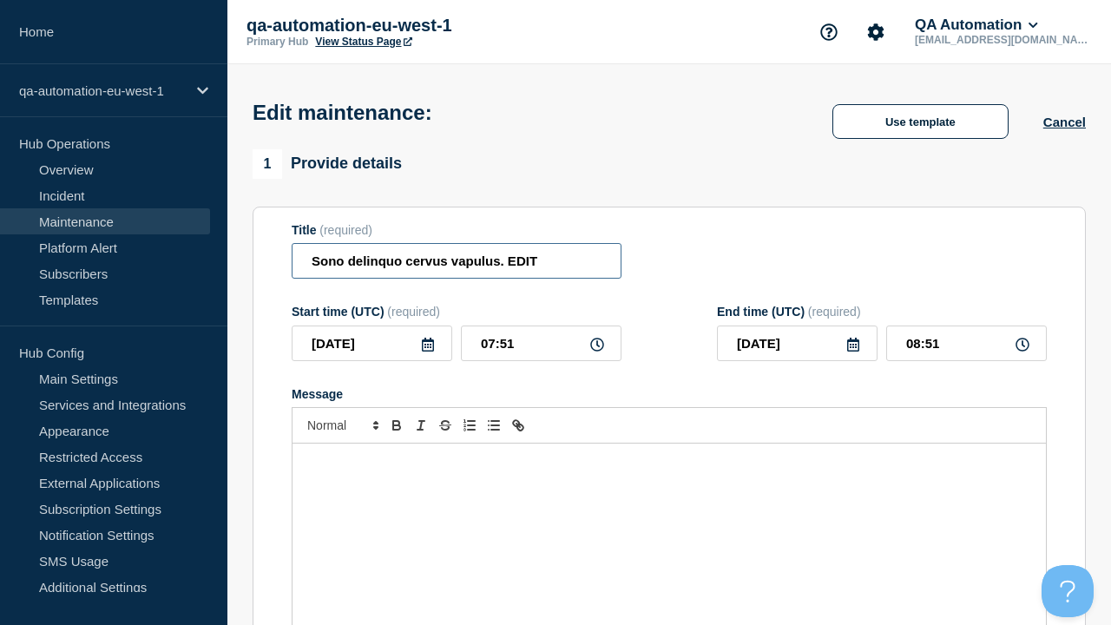
type input "Sono delinquo cervus vapulus. EDIT"
click at [669, 521] on div "Message" at bounding box center [670, 548] width 754 height 208
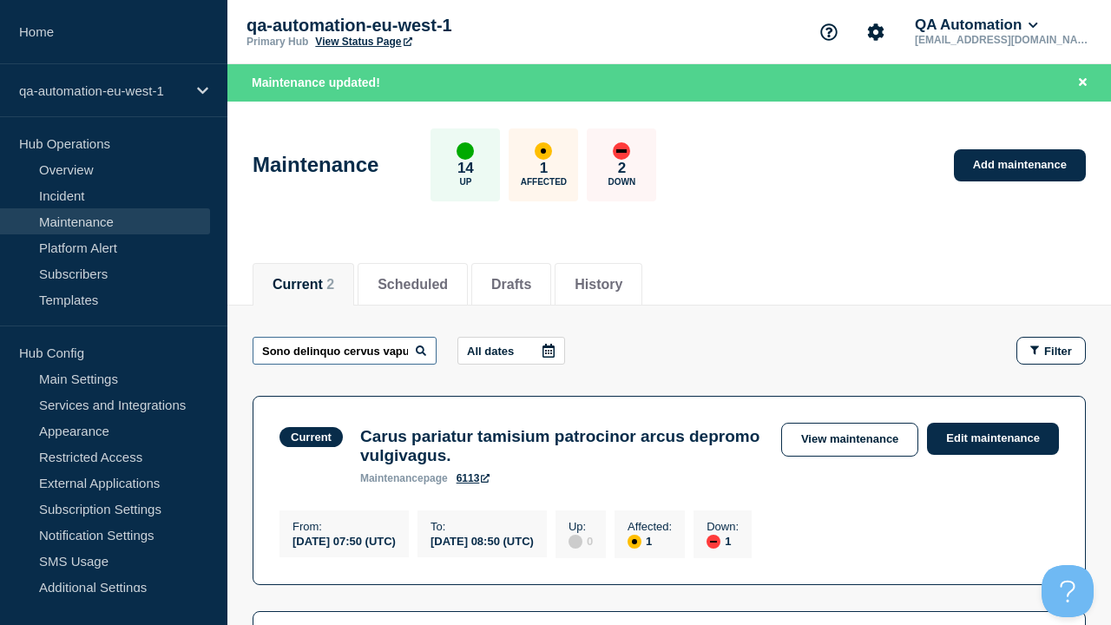
scroll to position [0, 62]
type input "Sono delinquo cervus vapulus. EDIT"
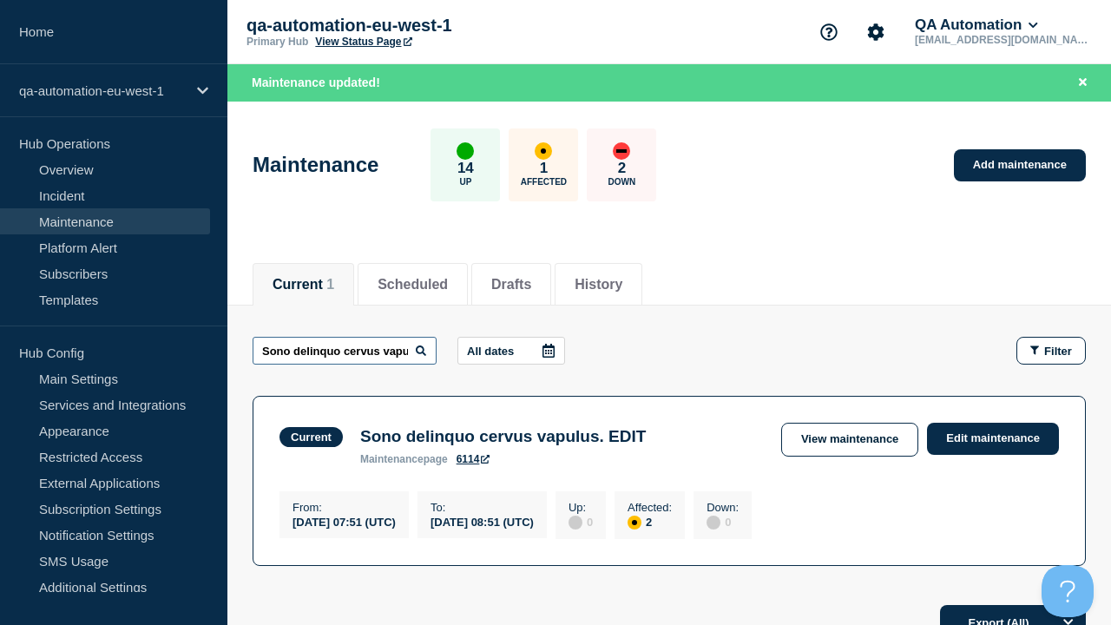
scroll to position [0, 62]
click at [852, 439] on link "View maintenance" at bounding box center [849, 440] width 137 height 34
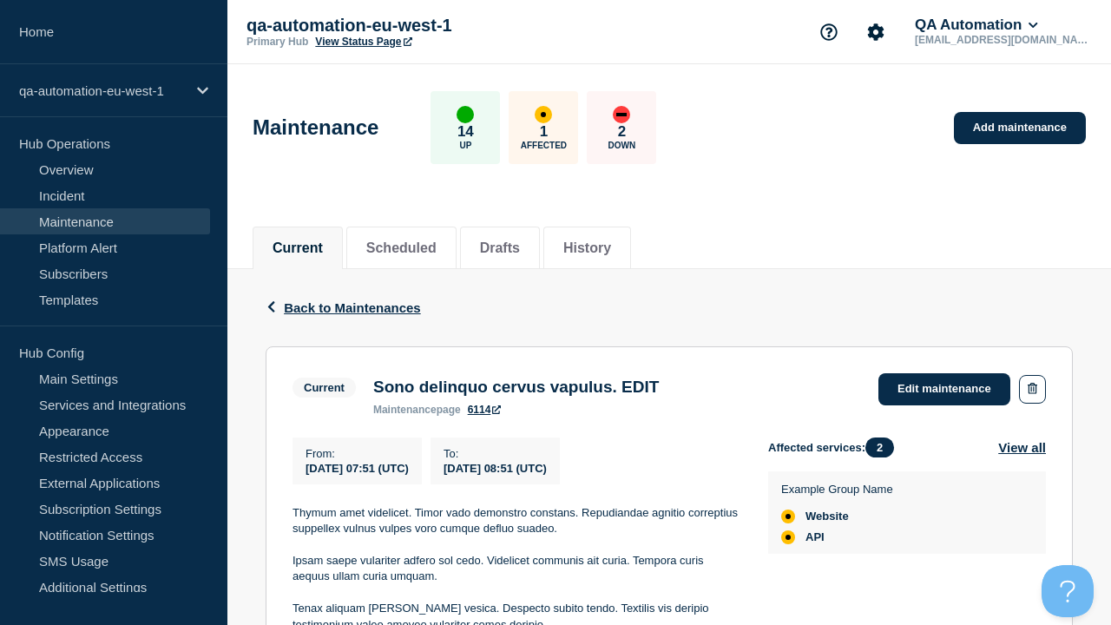
click at [484, 416] on link "6114" at bounding box center [485, 410] width 34 height 12
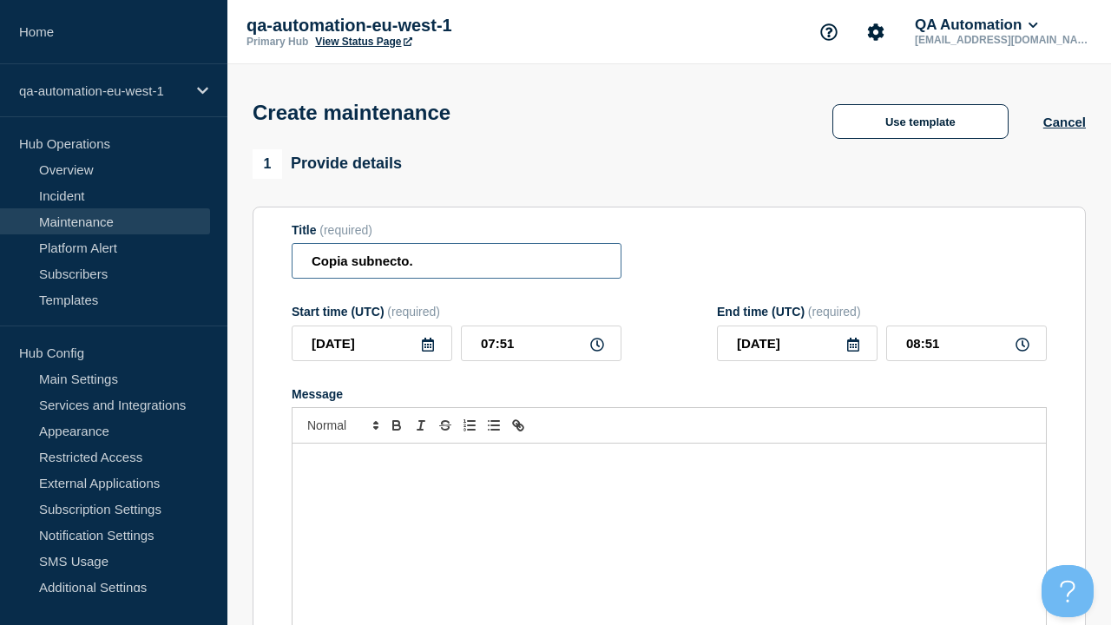
type input "Copia subnecto."
click at [669, 521] on div "Message" at bounding box center [670, 548] width 754 height 208
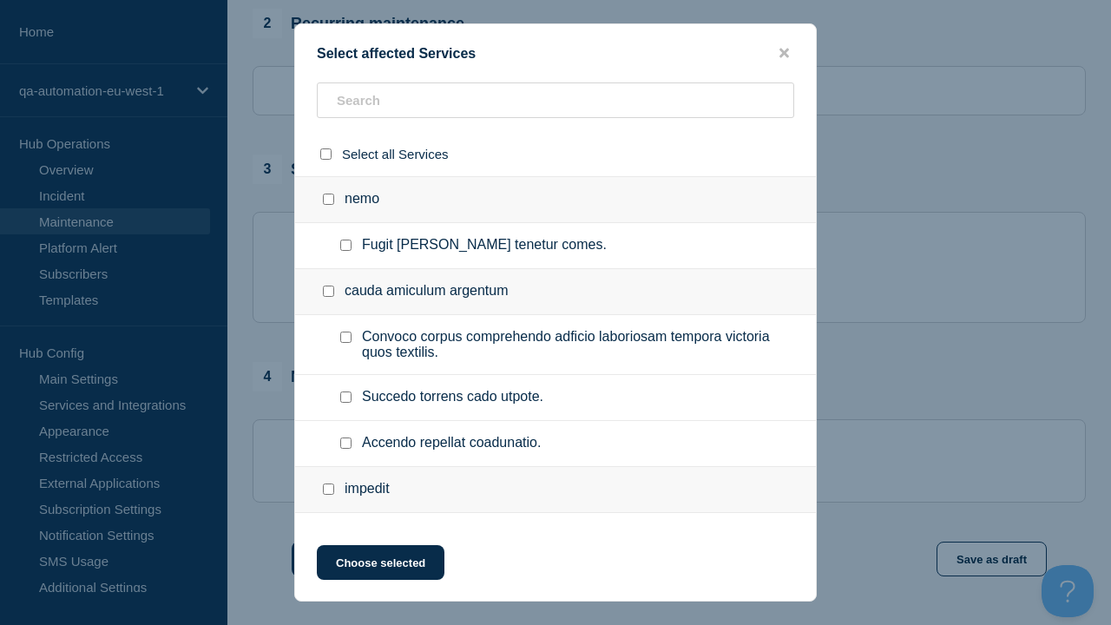
checkbox input "true"
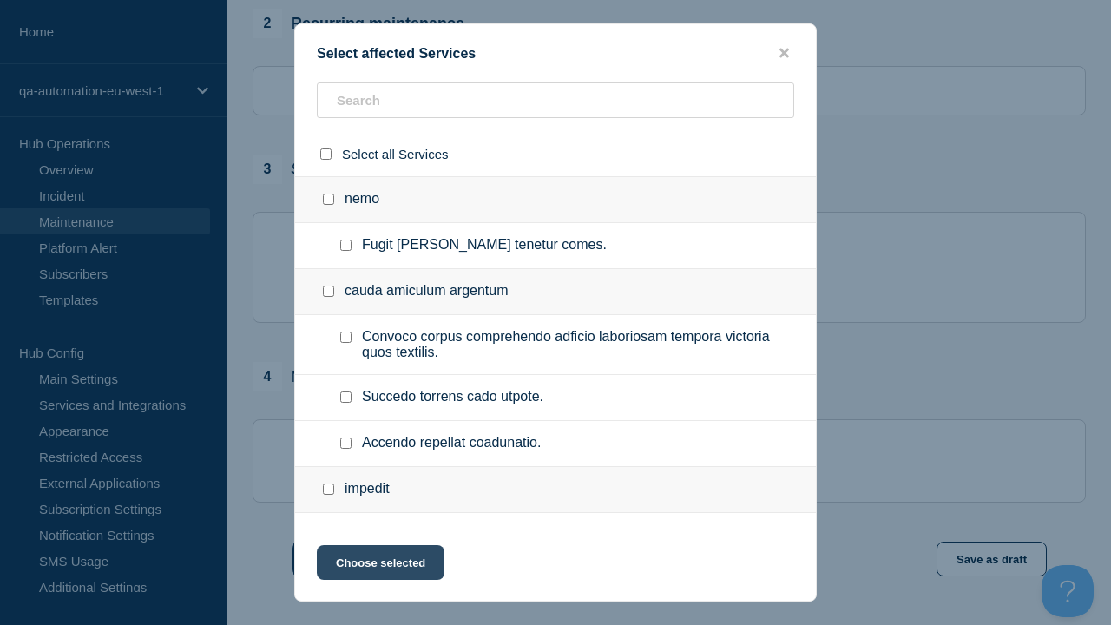
click at [379, 566] on button "Choose selected" at bounding box center [381, 562] width 128 height 35
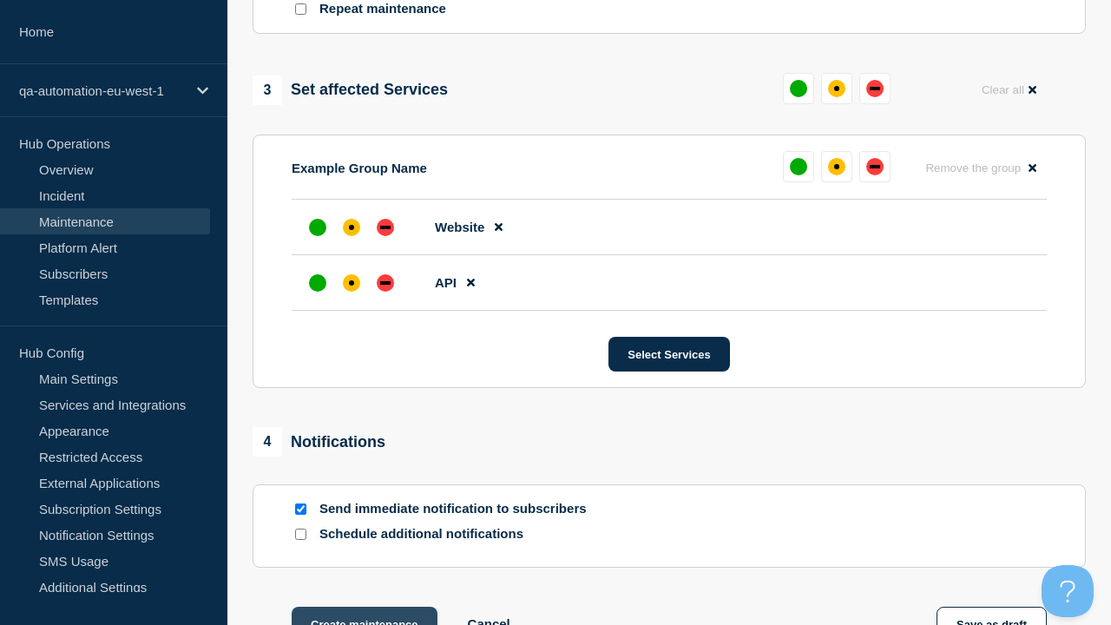
click at [352, 280] on div "affected" at bounding box center [351, 282] width 5 height 5
click at [352, 225] on div "affected" at bounding box center [351, 227] width 5 height 5
click at [363, 607] on button "Create maintenance" at bounding box center [365, 624] width 146 height 35
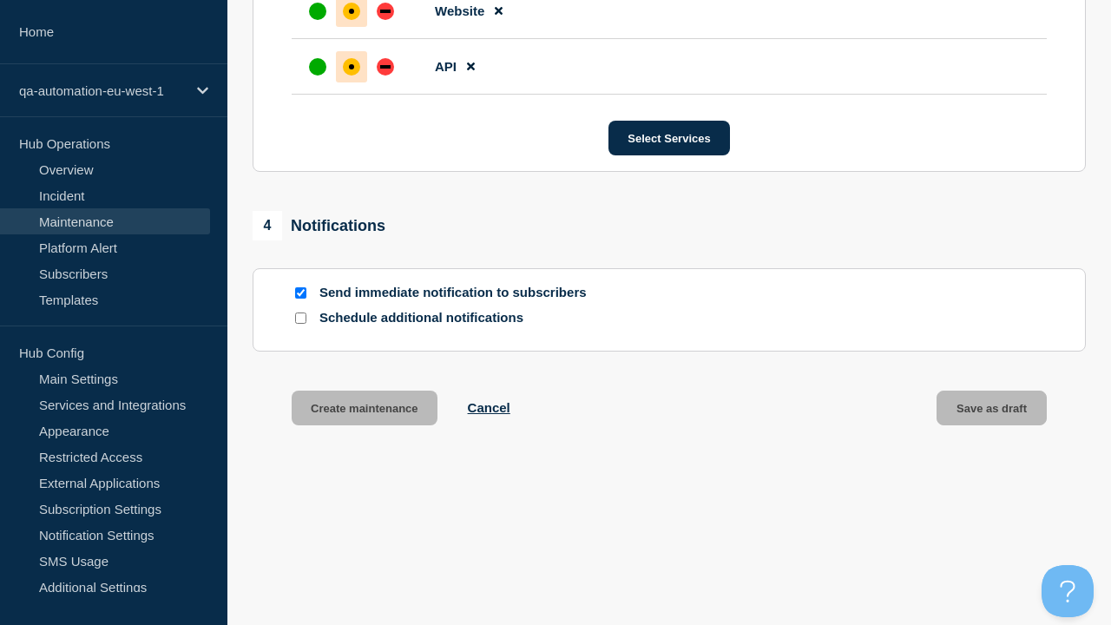
scroll to position [1098, 0]
